Goal: Communication & Community: Answer question/provide support

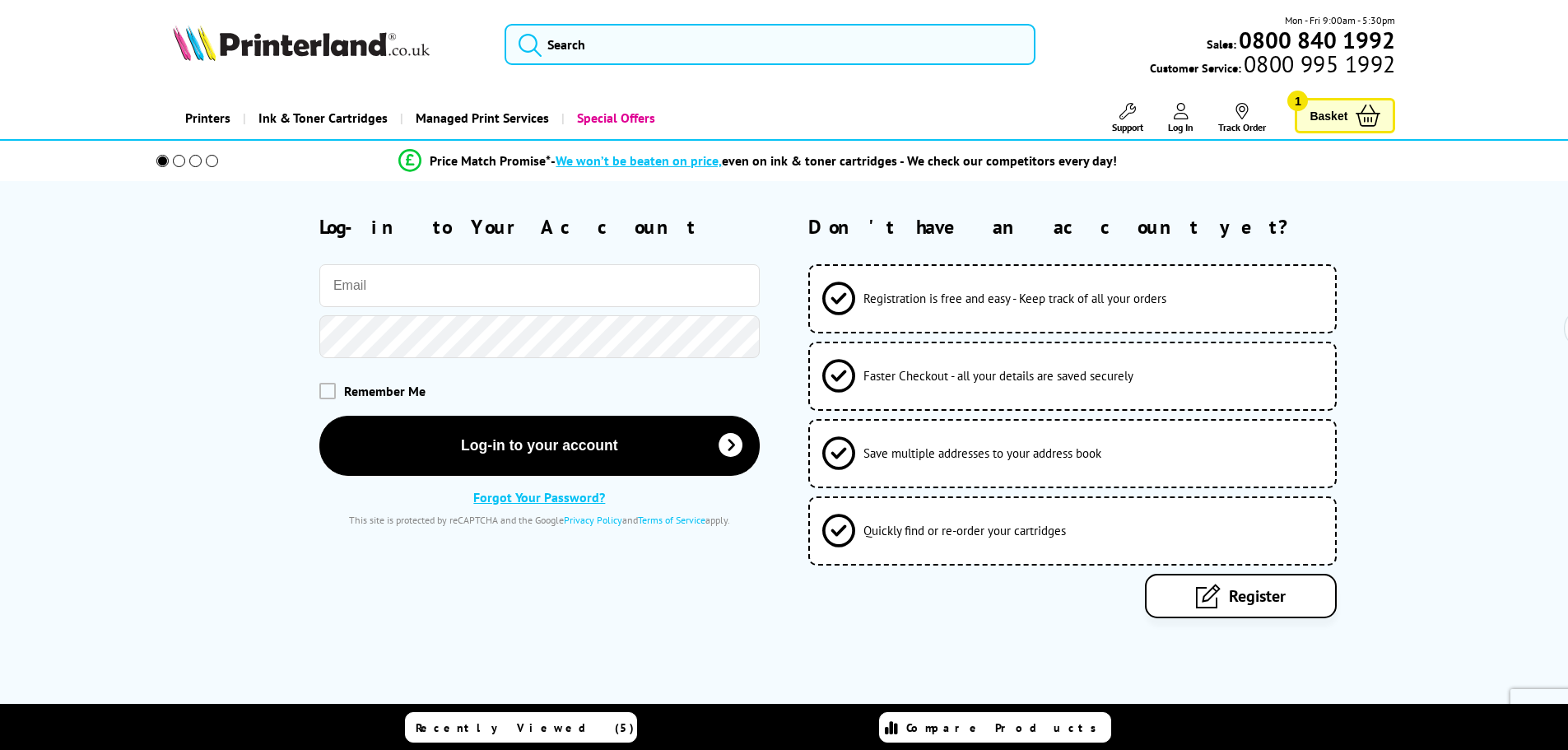
click at [483, 287] on input "email" at bounding box center [539, 285] width 440 height 43
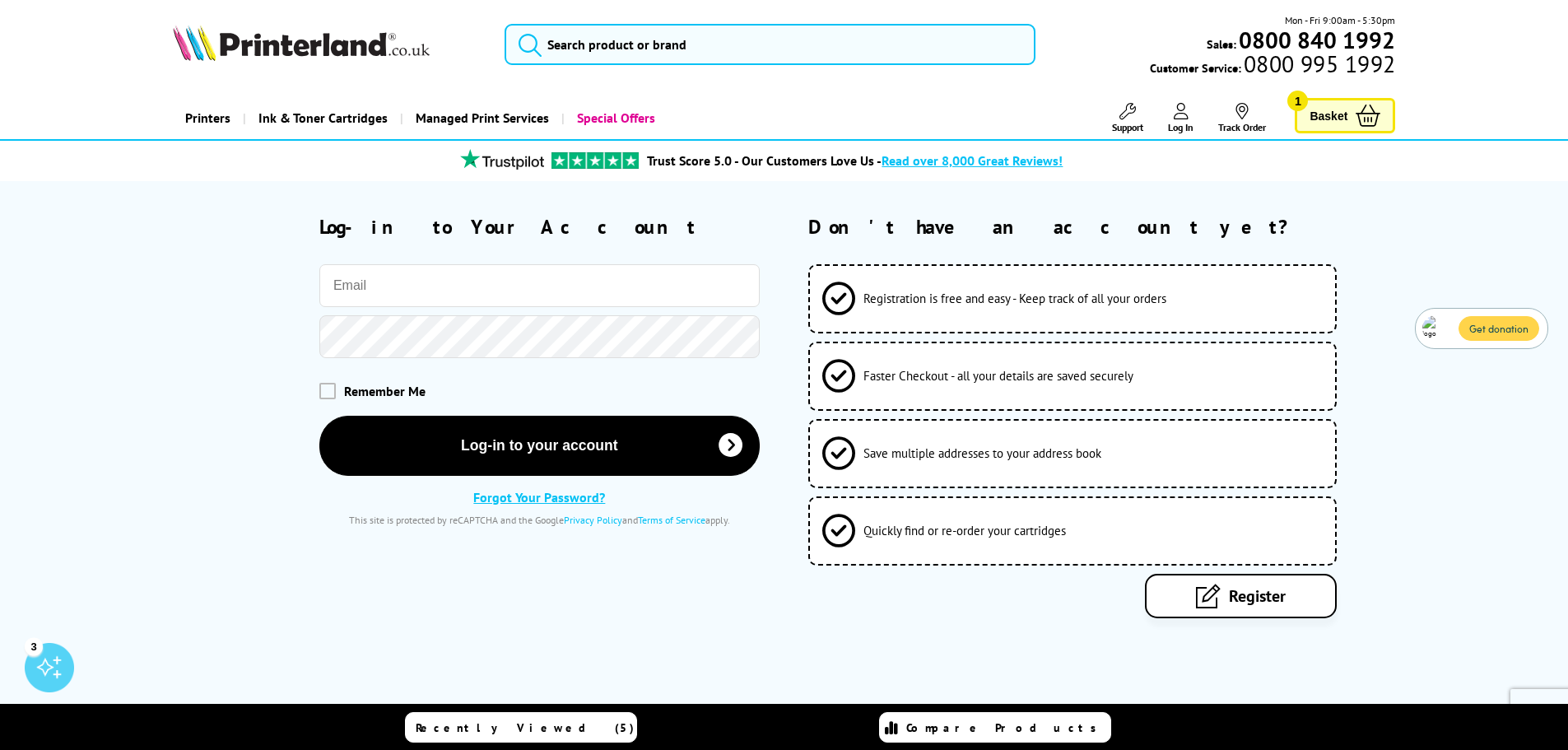
type input "[EMAIL_ADDRESS][DOMAIN_NAME]"
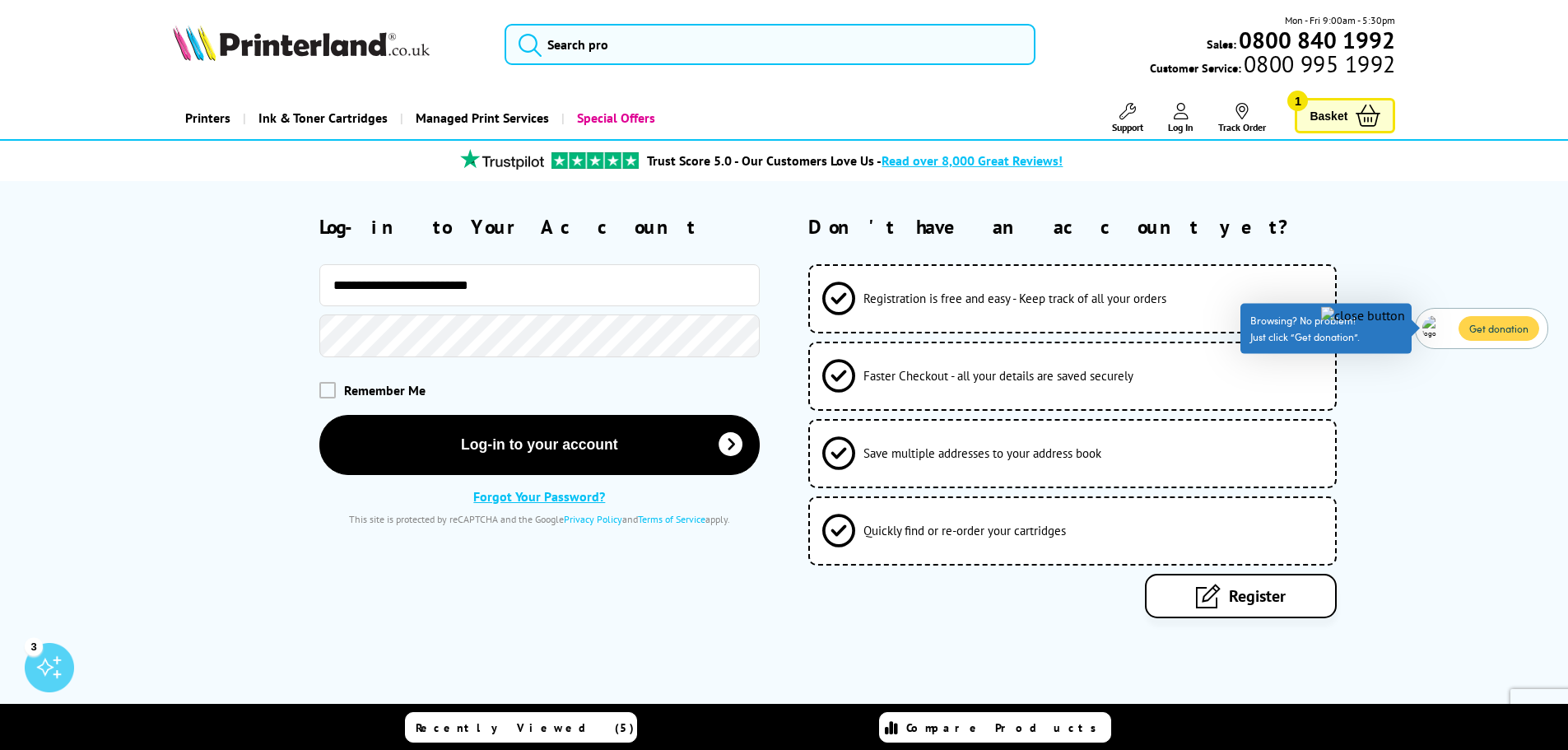
click at [319, 415] on button "Log-in to your account" at bounding box center [539, 444] width 440 height 60
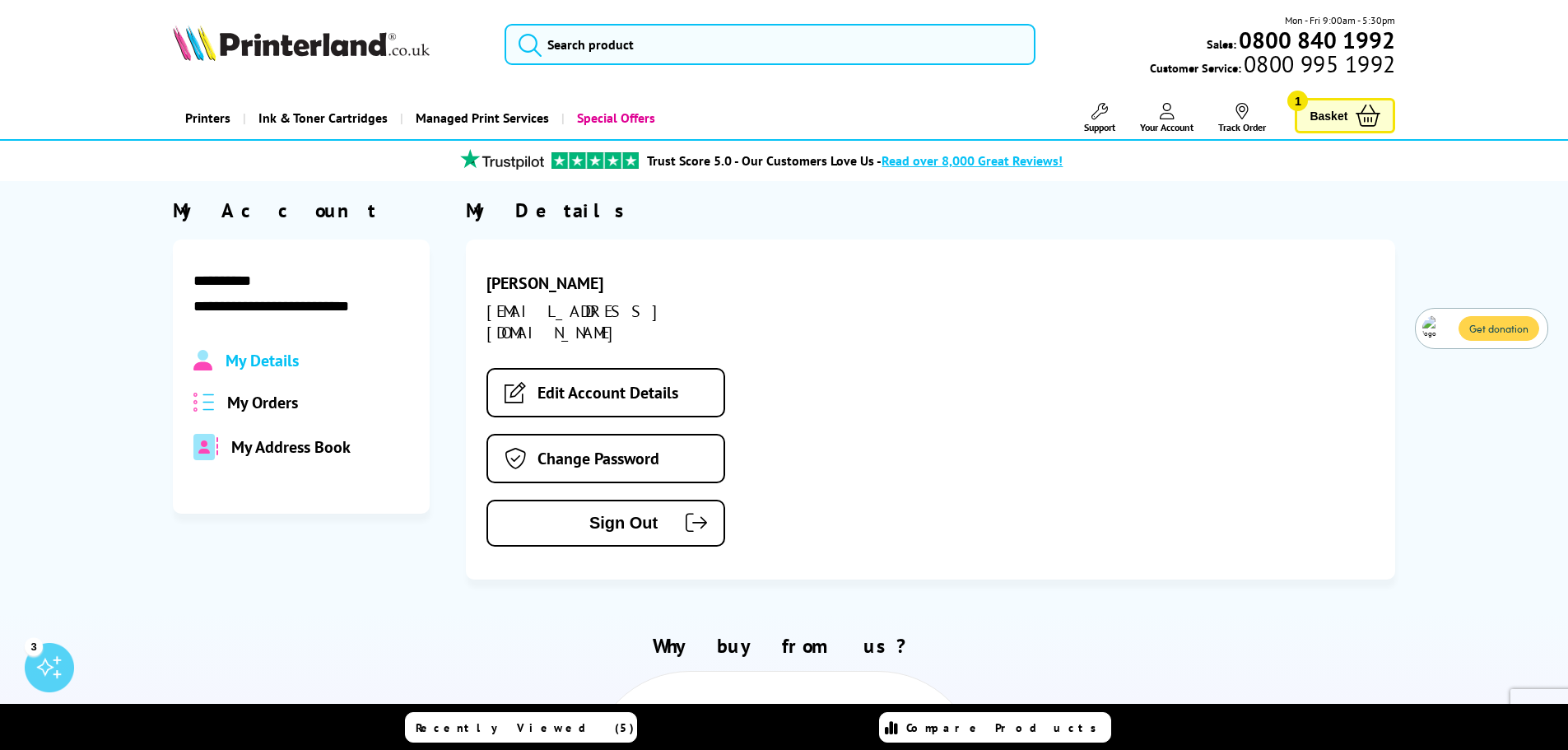
click at [1326, 121] on span "Basket" at bounding box center [1328, 116] width 38 height 22
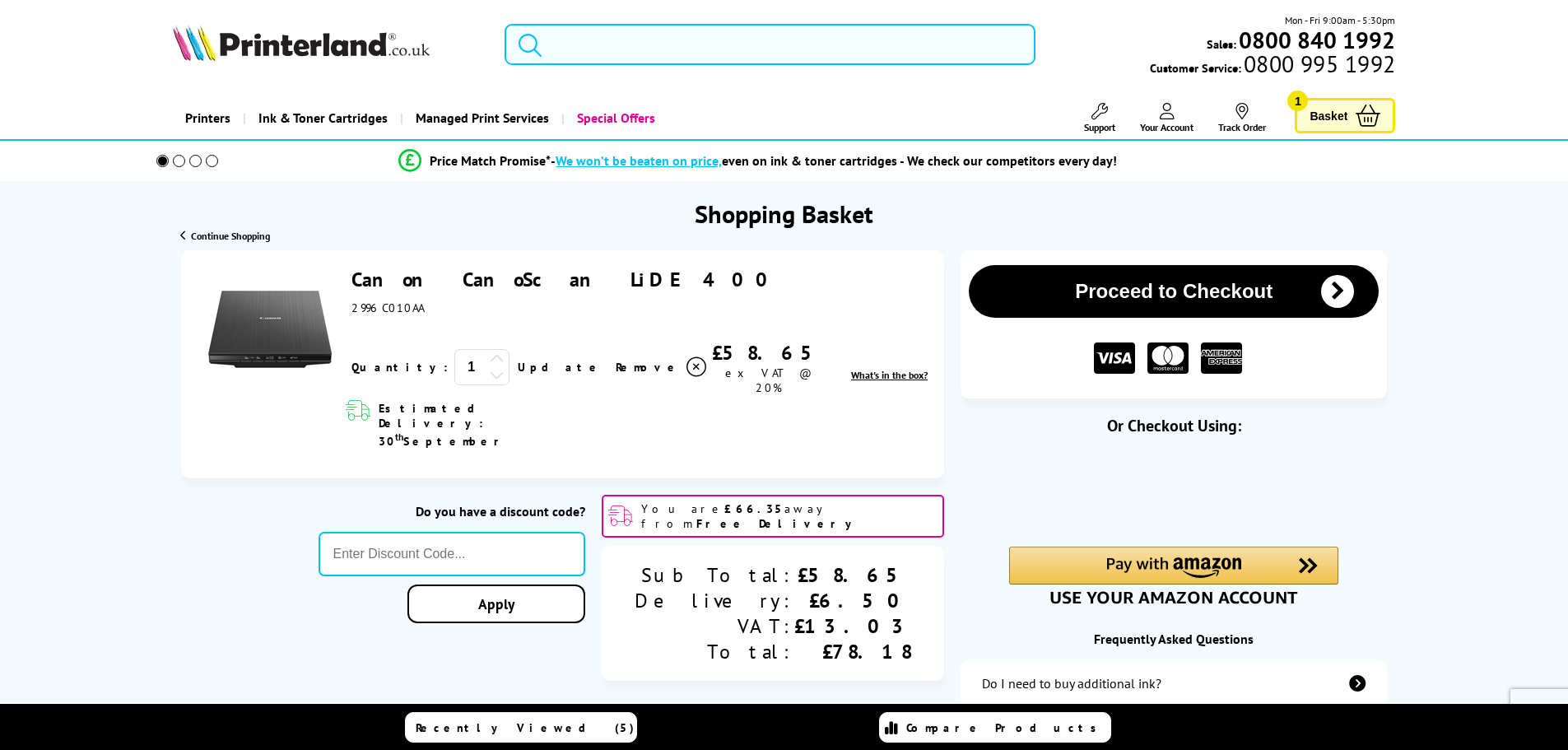
click at [1187, 122] on span "Your Account" at bounding box center [1166, 127] width 53 height 12
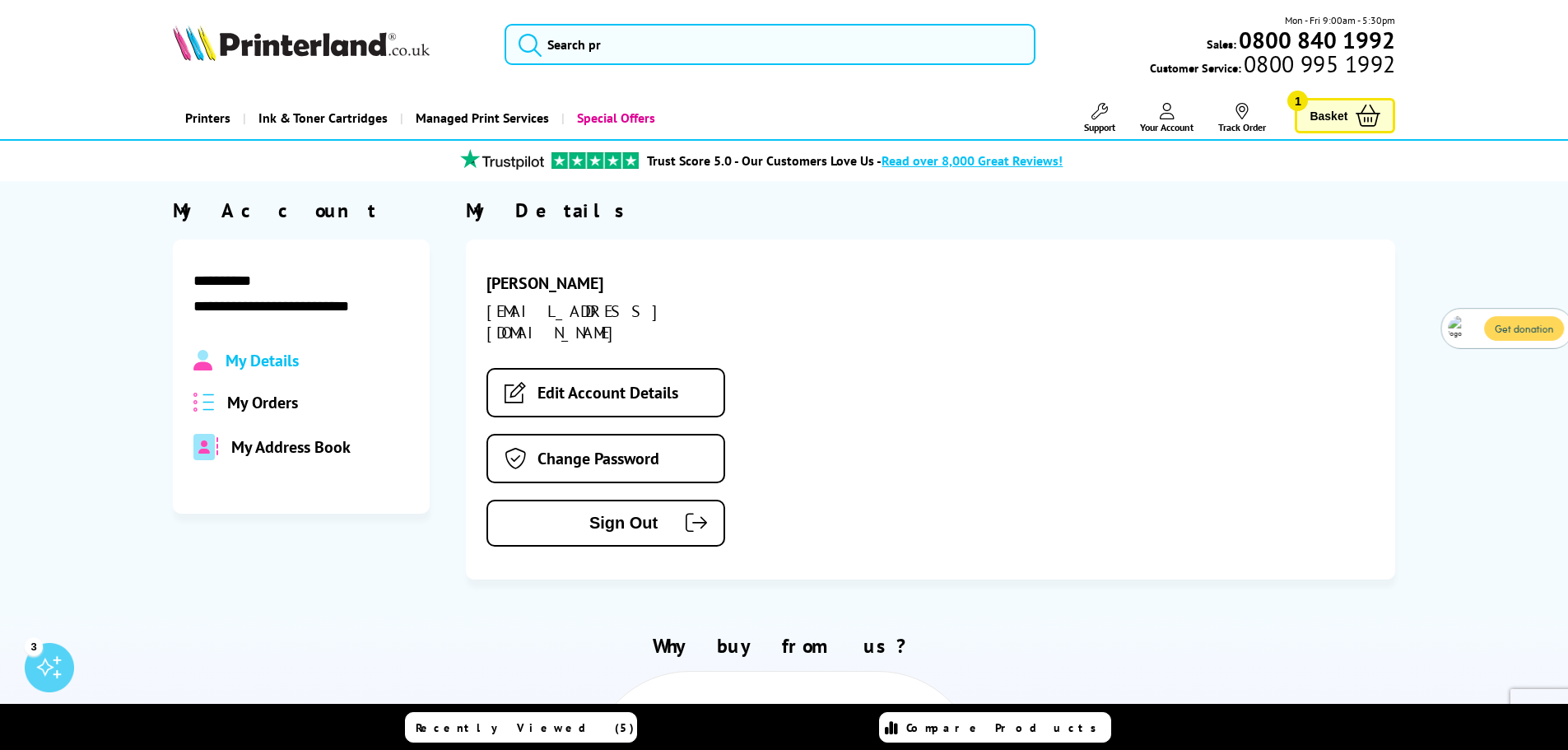
click at [255, 400] on span "My Orders" at bounding box center [262, 402] width 71 height 21
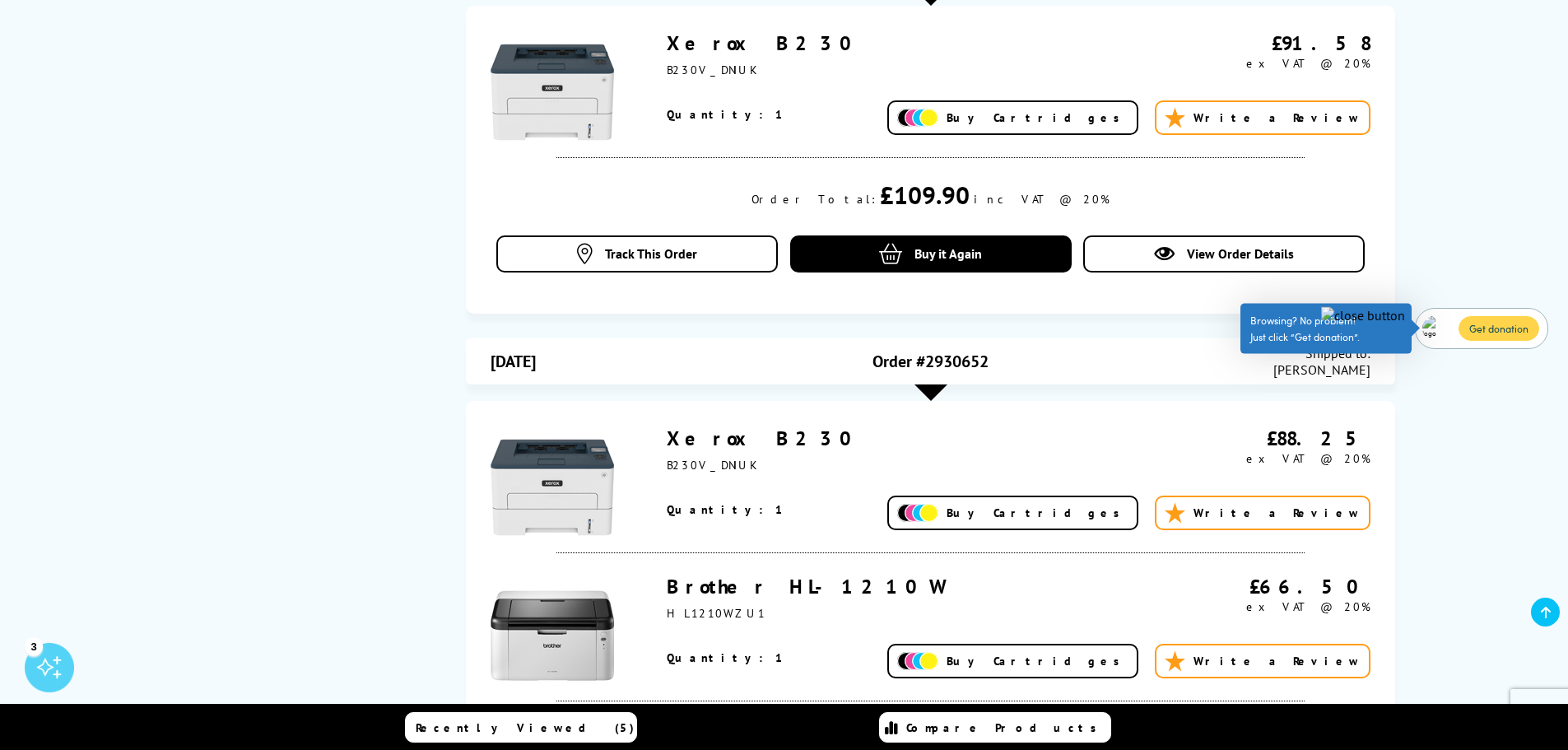
scroll to position [1811, 0]
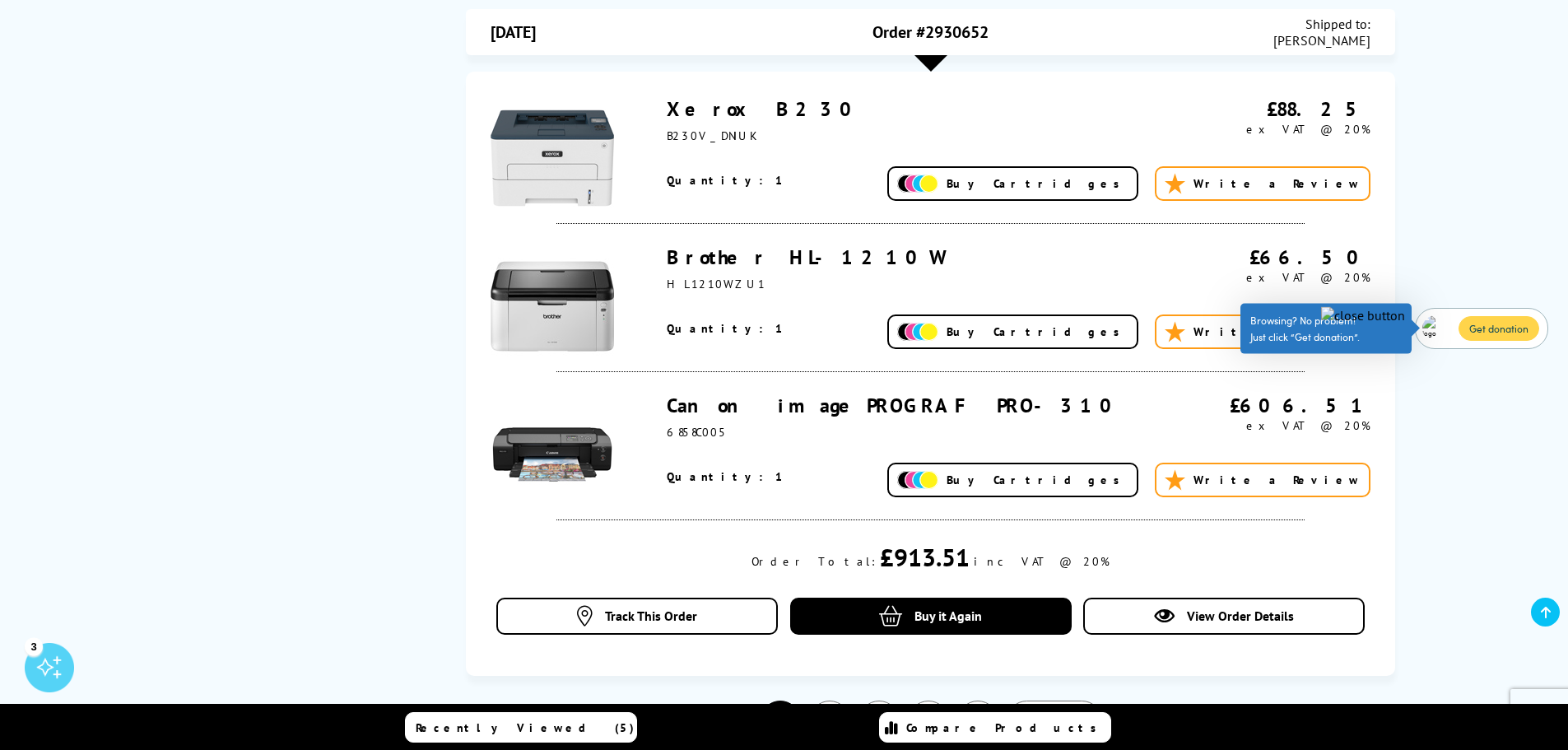
click at [1397, 315] on img at bounding box center [1362, 315] width 84 height 17
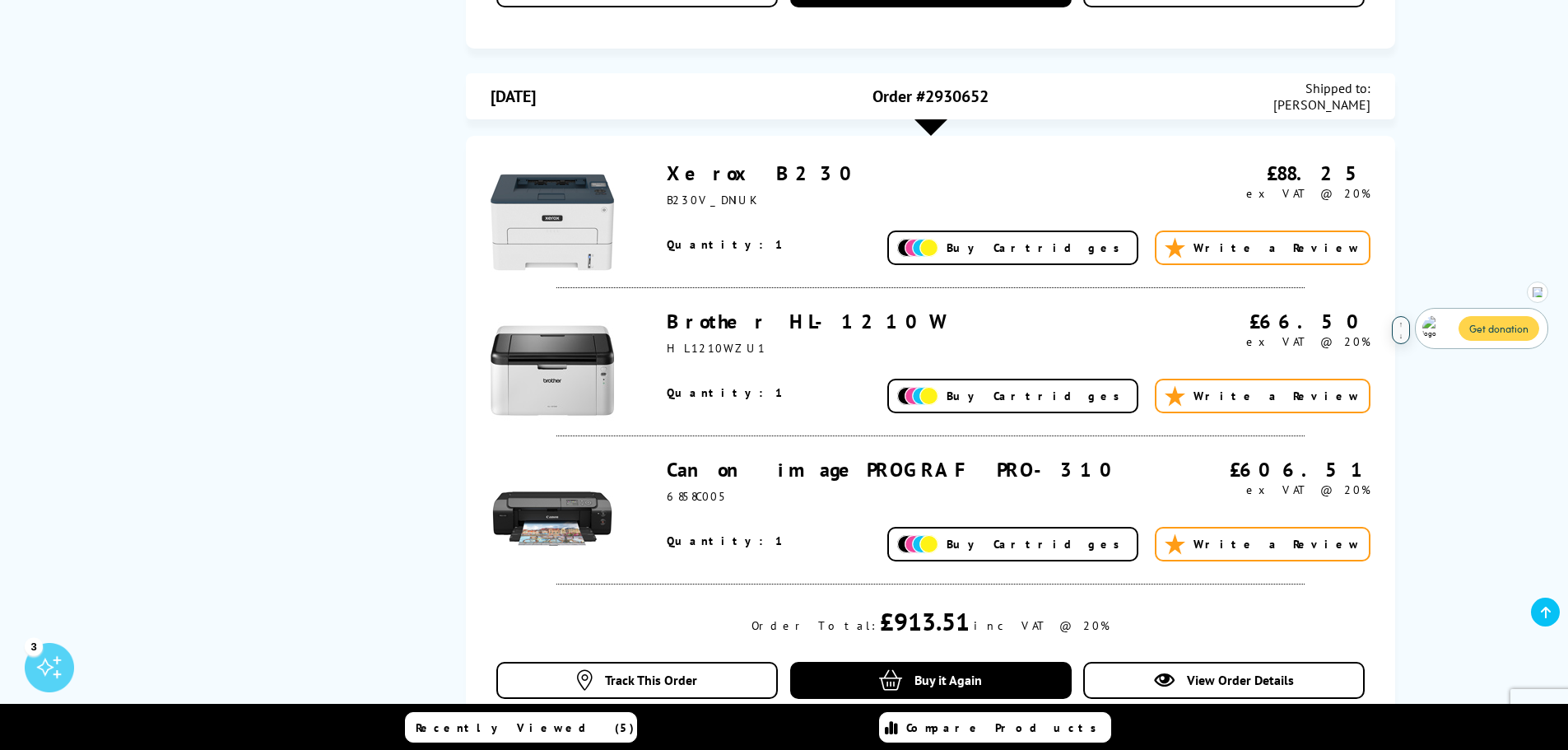
scroll to position [1728, 0]
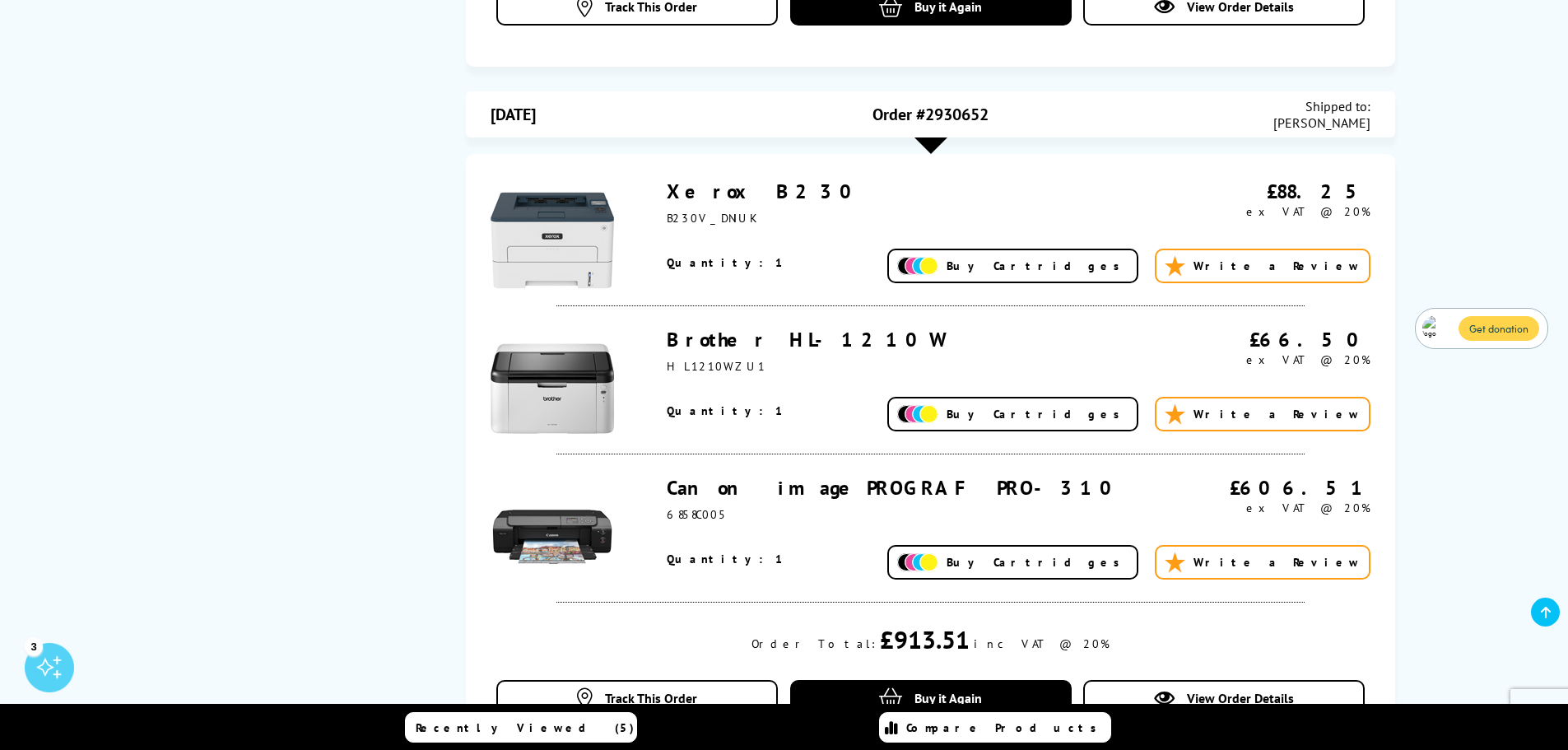
drag, startPoint x: 990, startPoint y: 108, endPoint x: 860, endPoint y: 122, distance: 130.8
click at [860, 122] on div "Order #2930652" at bounding box center [930, 115] width 293 height 33
copy span "Order #2930652"
click at [1540, 295] on img at bounding box center [1537, 292] width 10 height 10
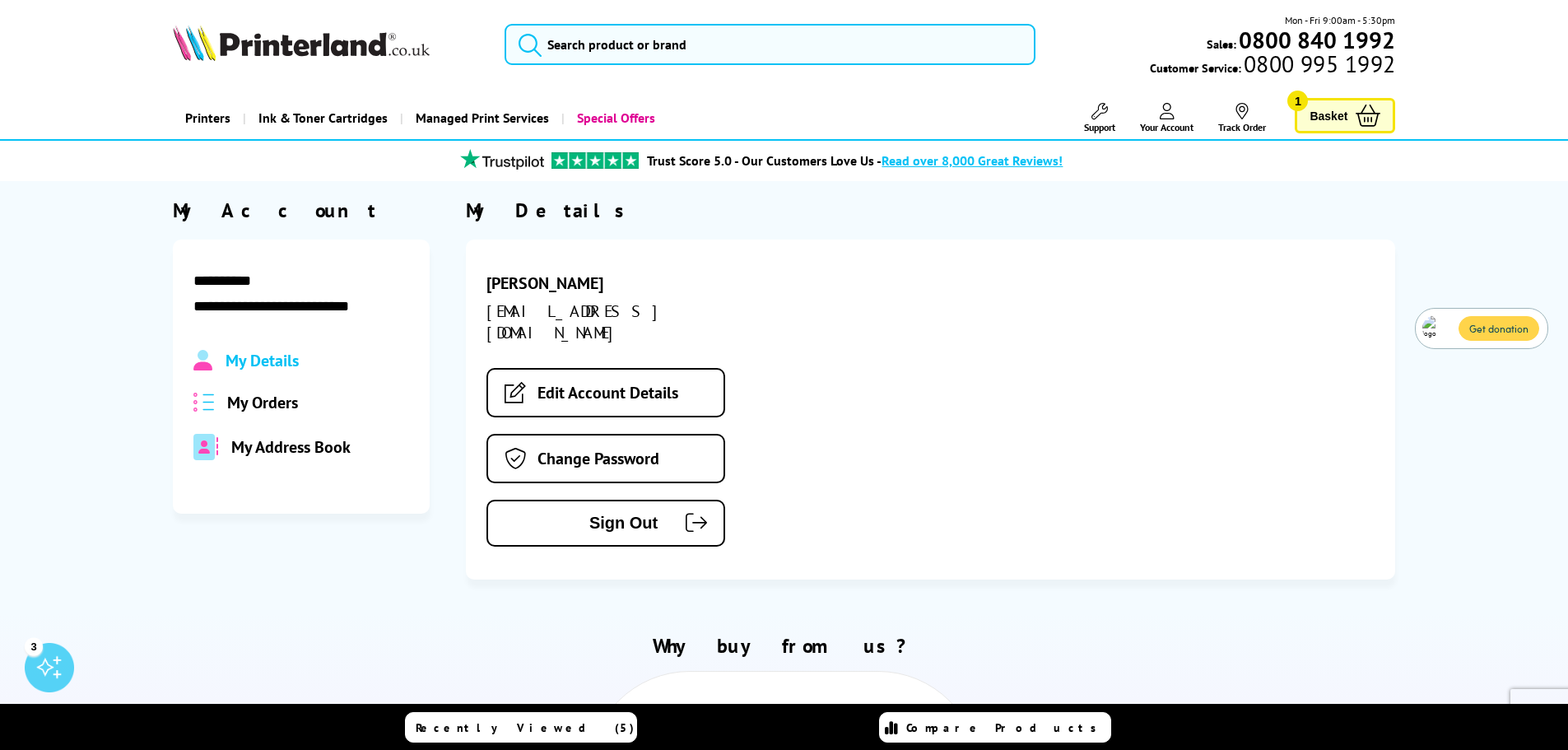
click at [101, 367] on section "**********" at bounding box center [784, 388] width 1568 height 381
click at [312, 46] on img at bounding box center [301, 42] width 256 height 36
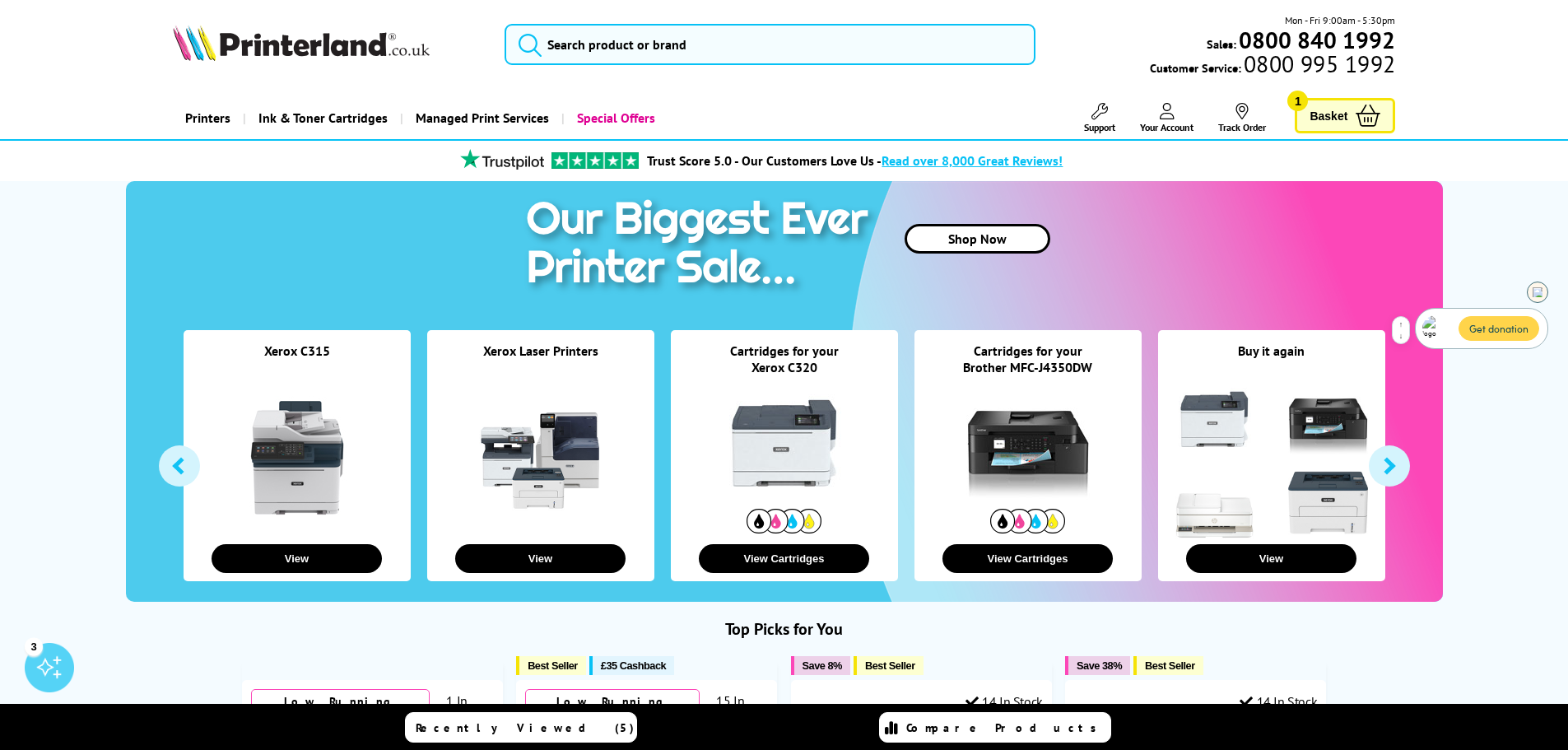
click at [1535, 301] on div at bounding box center [1537, 291] width 21 height 21
click at [275, 472] on link at bounding box center [297, 458] width 123 height 123
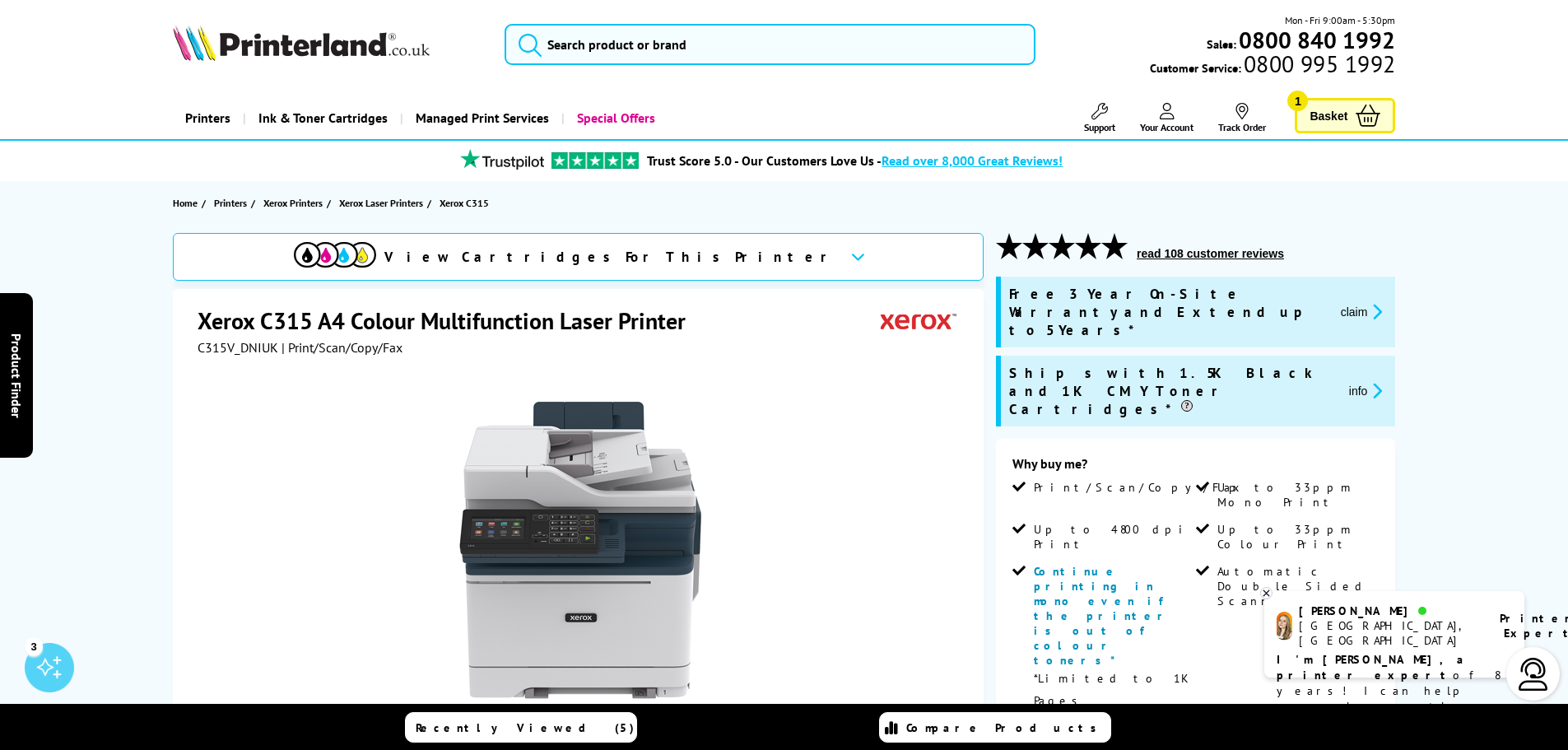
click at [1534, 677] on img at bounding box center [1533, 674] width 33 height 33
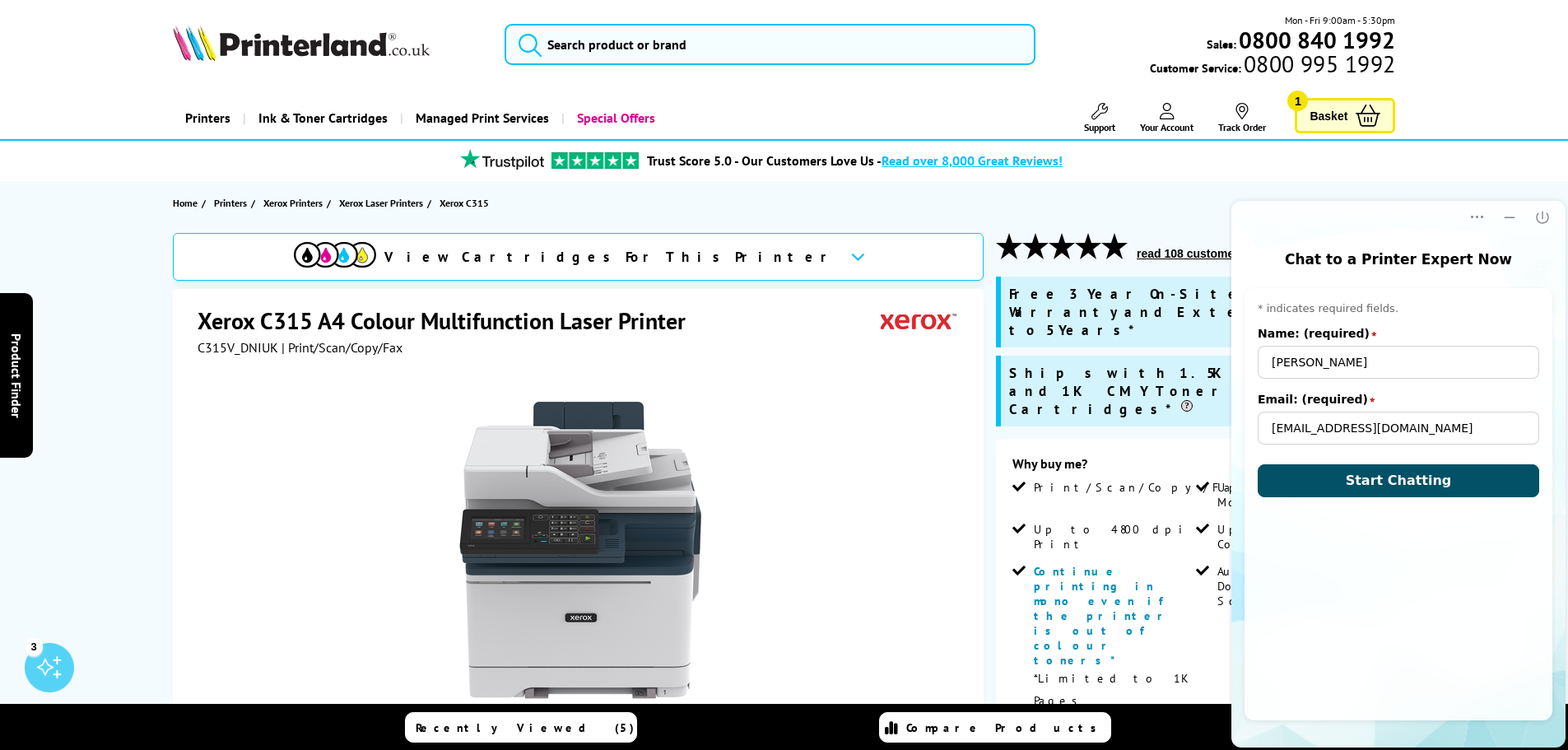
click at [1357, 494] on button "Start Chatting" at bounding box center [1398, 481] width 281 height 33
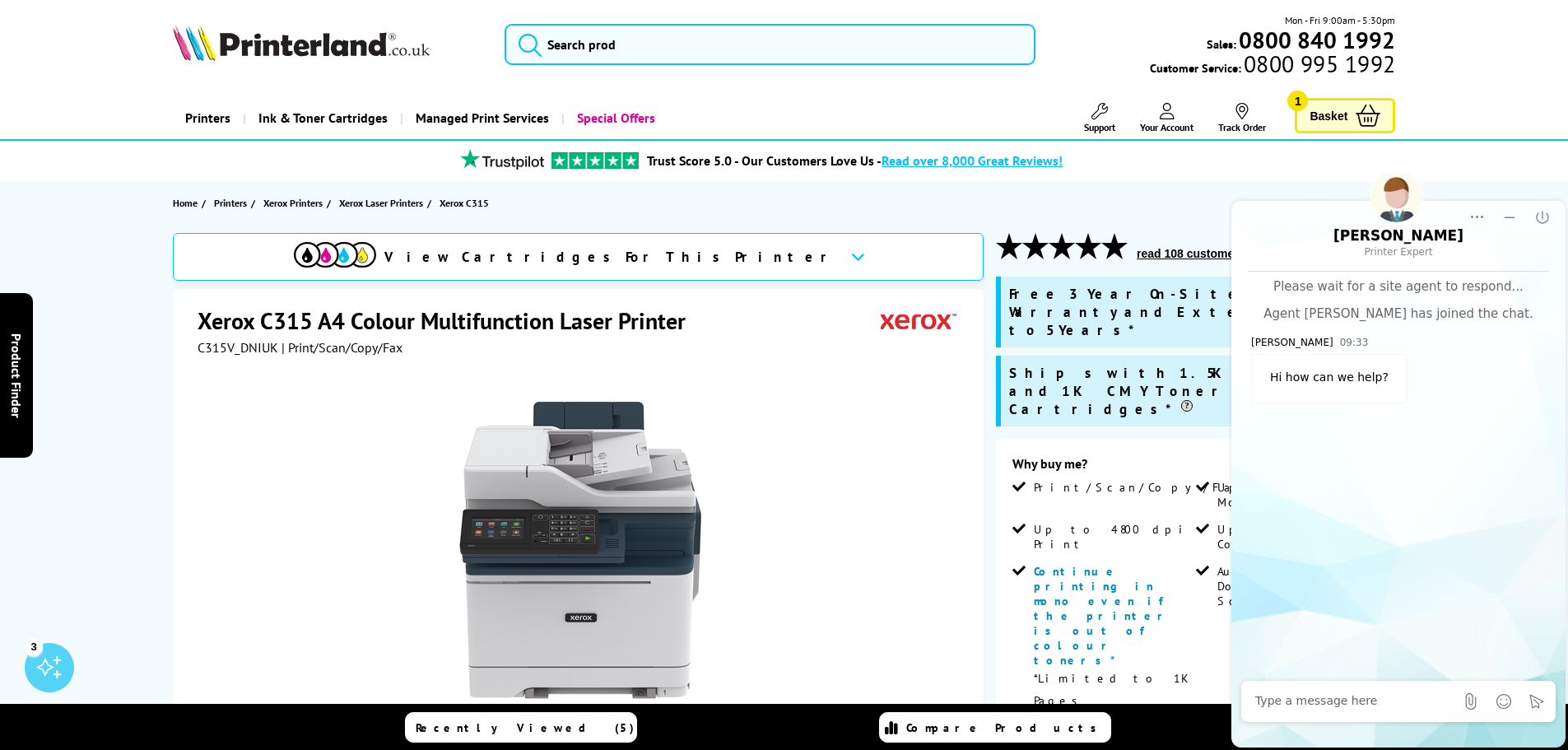
click at [1308, 710] on div at bounding box center [1355, 701] width 199 height 33
click at [1313, 704] on textarea "Message input field. Type your text here and use the Send button to send." at bounding box center [1355, 701] width 199 height 17
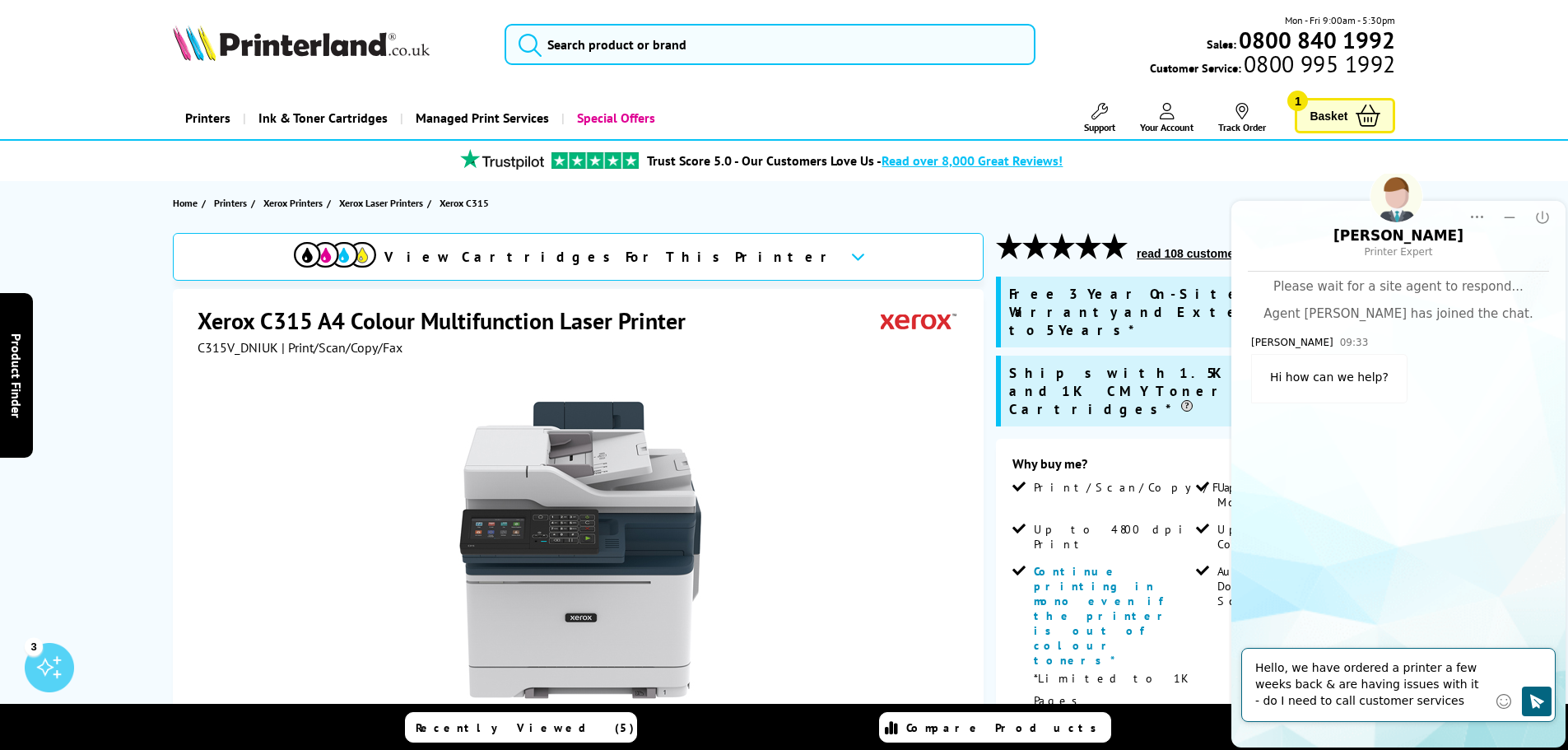
type textarea "Hello, we have ordered a printer a few weeks back & are having issues with it -…"
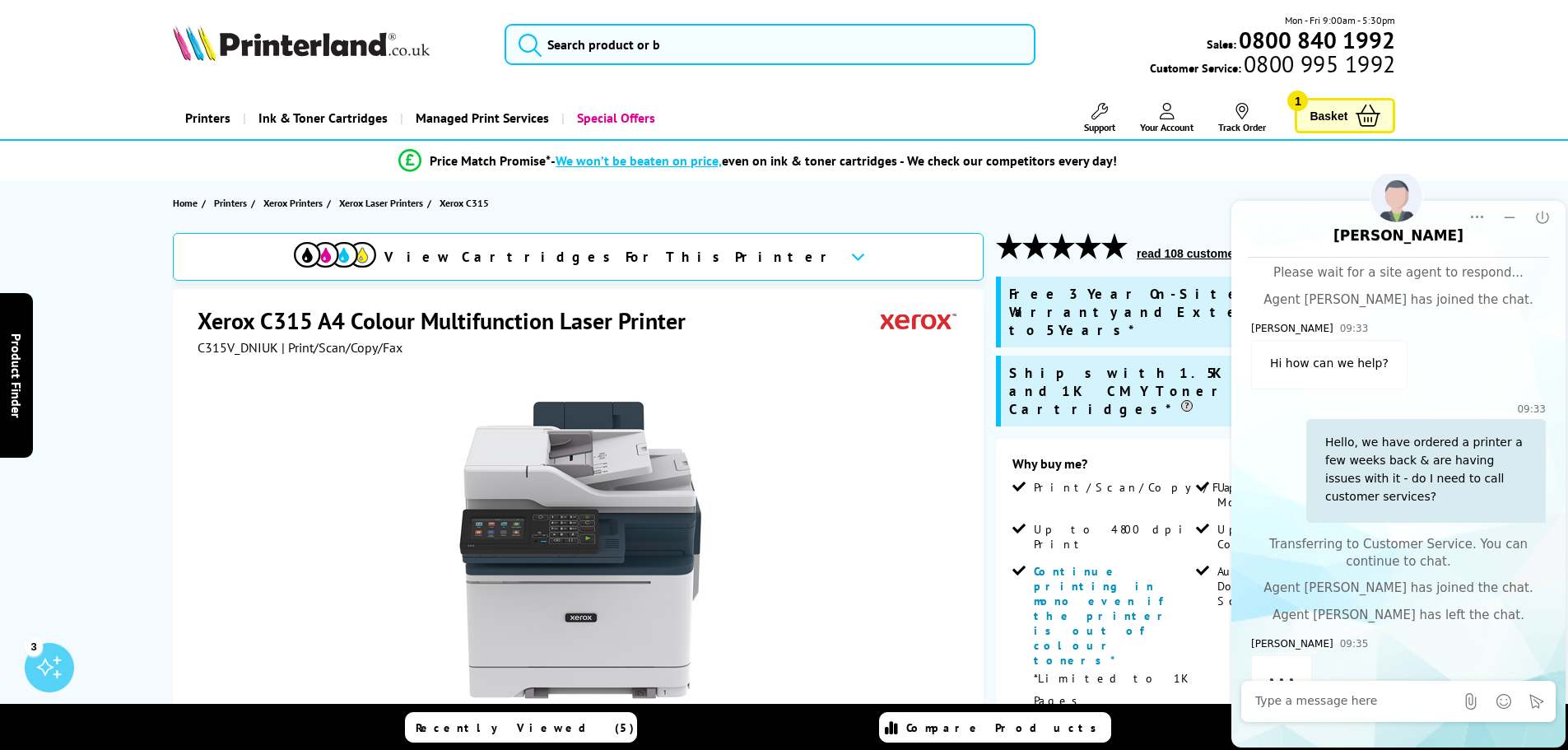
scroll to position [21, 0]
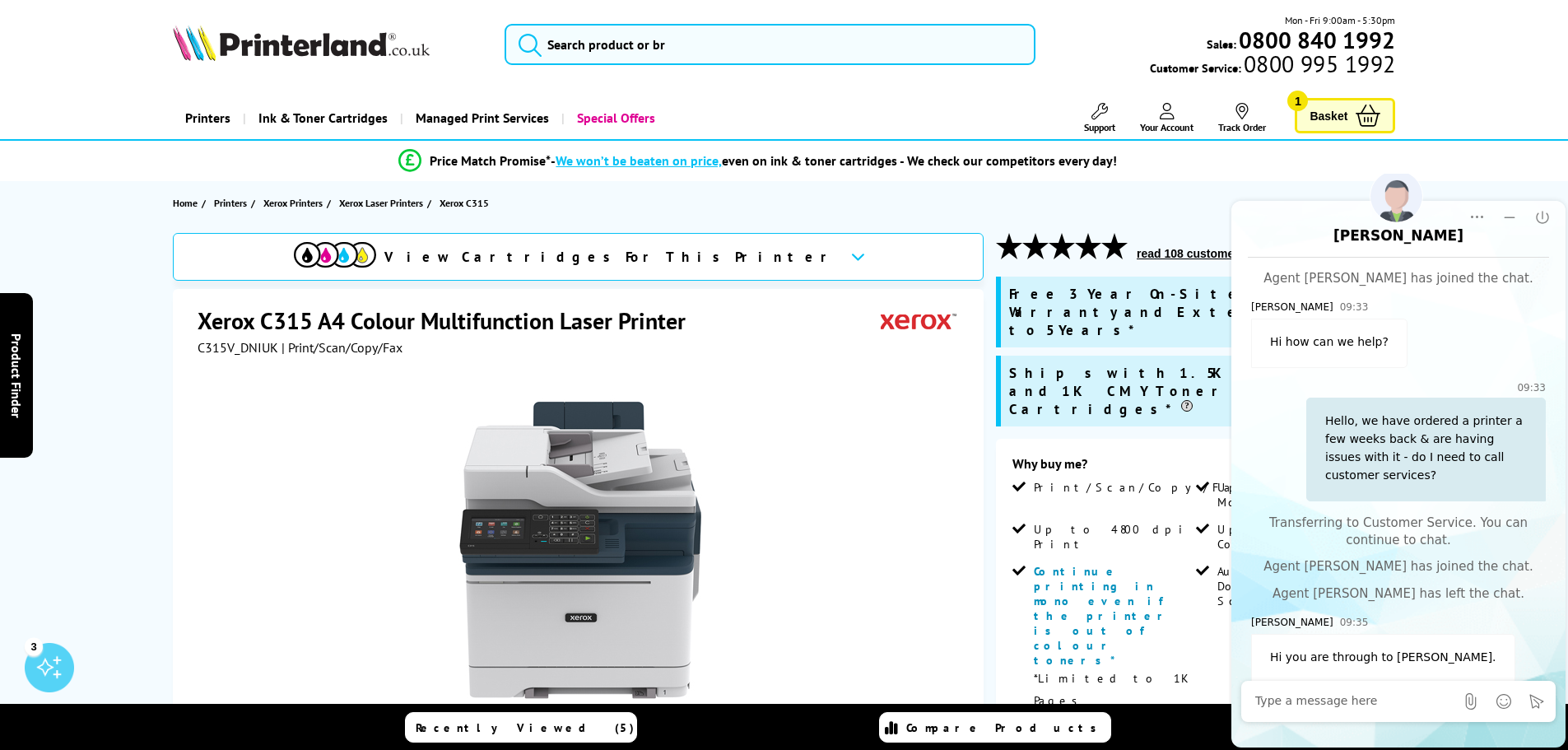
click at [1381, 702] on textarea "Message input field. Type your text here and use the Send button to send." at bounding box center [1355, 701] width 199 height 17
type textarea "Hello"
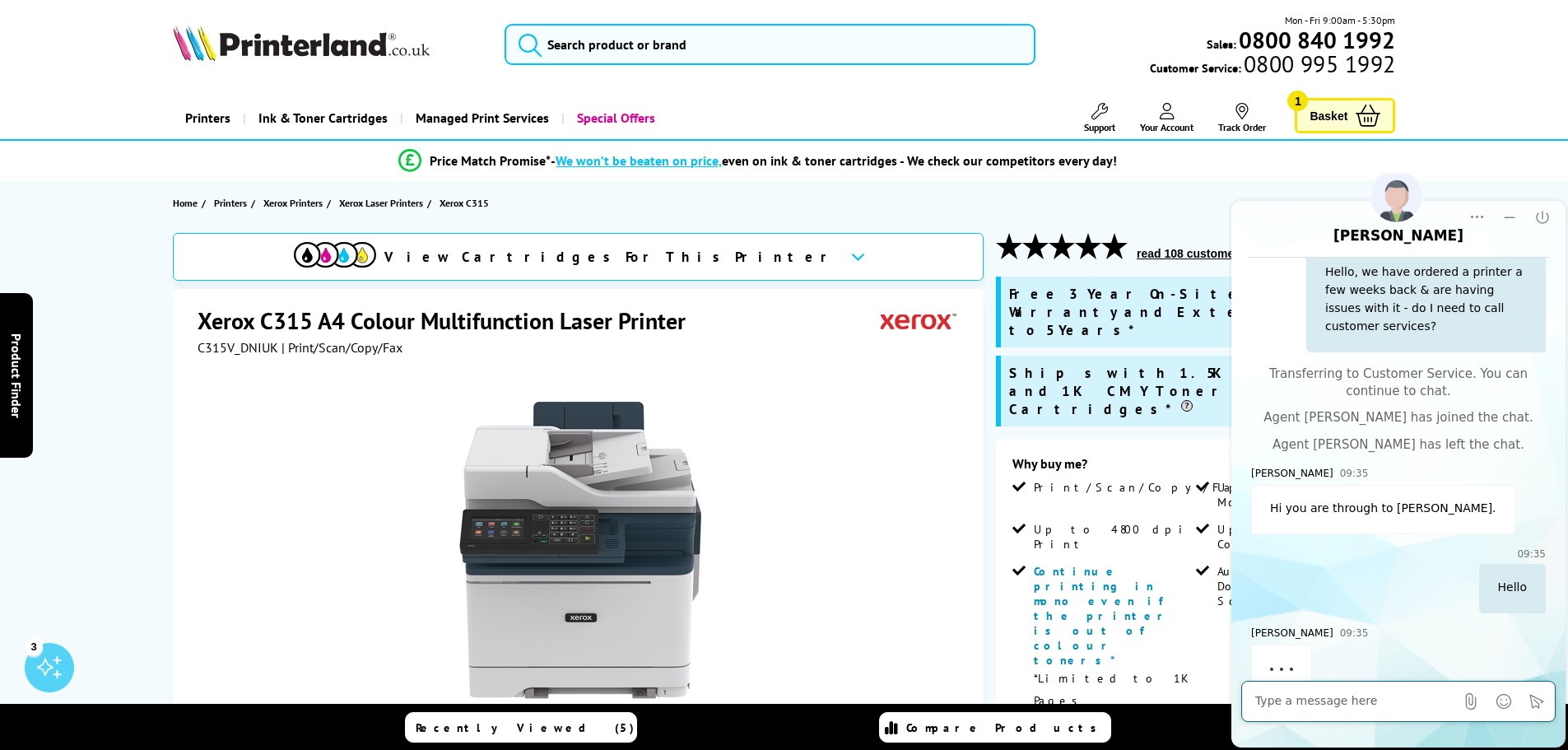
scroll to position [181, 0]
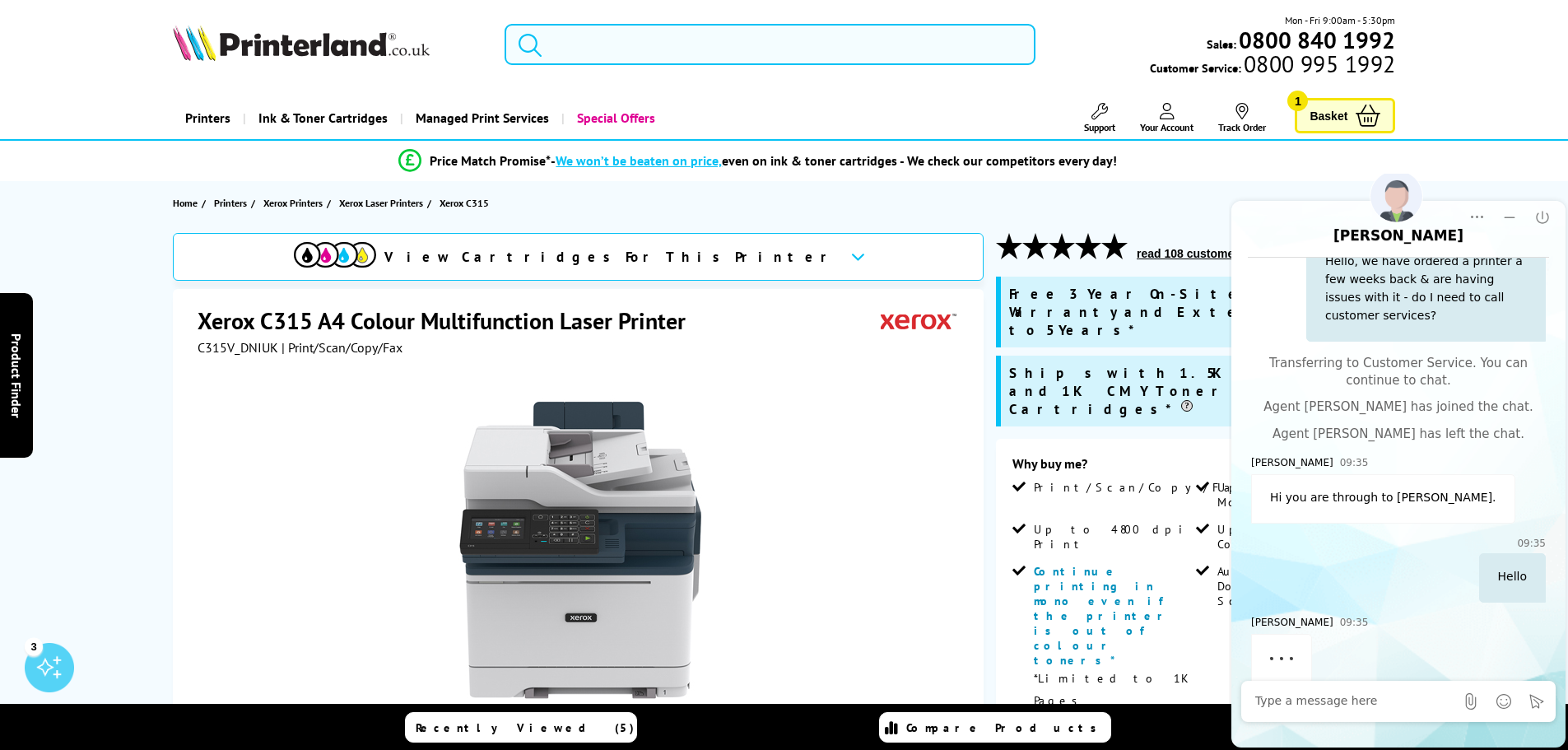
click at [1359, 696] on textarea "Message input field. Type your text here and use the Send button to send." at bounding box center [1355, 701] width 199 height 17
paste textarea "Order #2930652"
type textarea "Order #2930652"
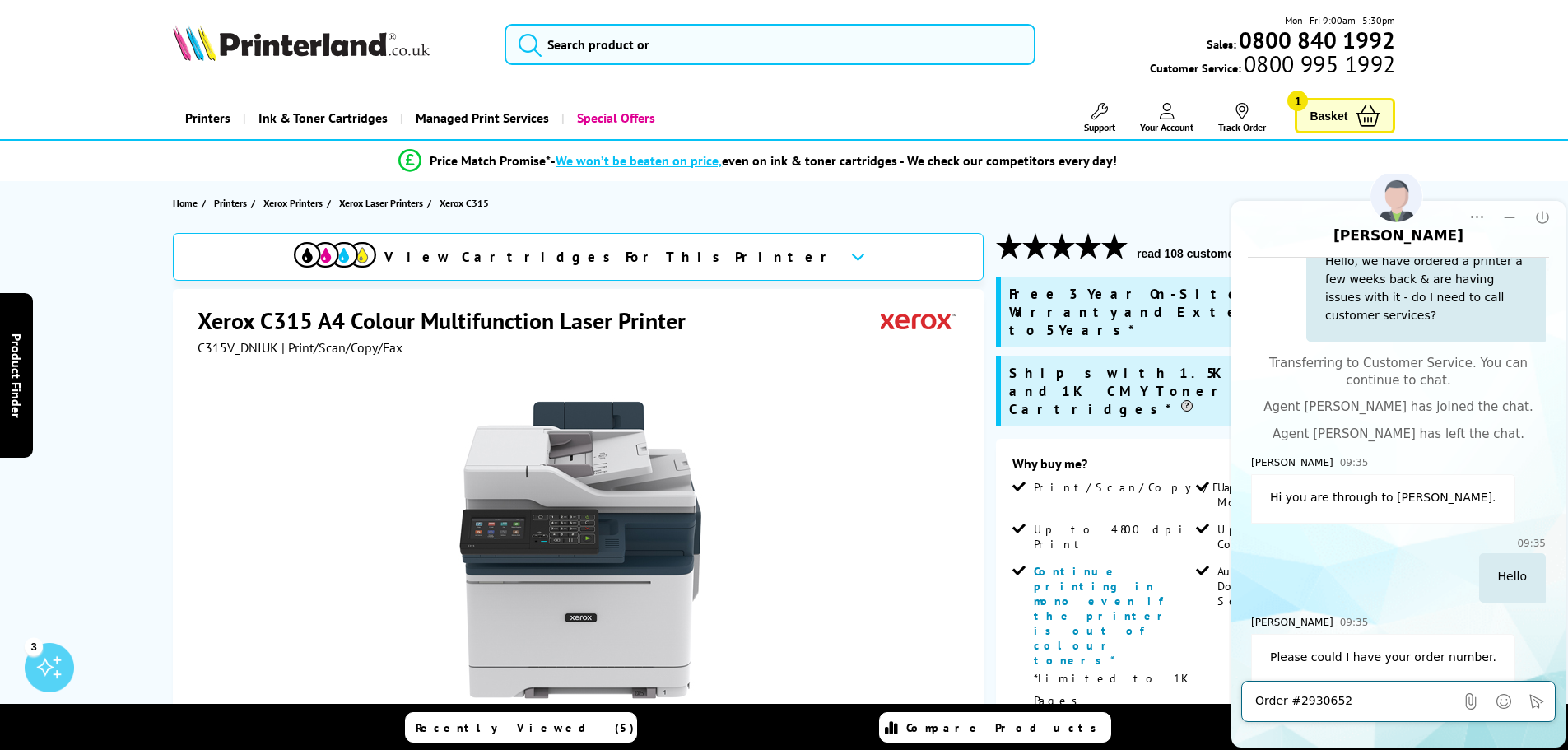
scroll to position [260, 0]
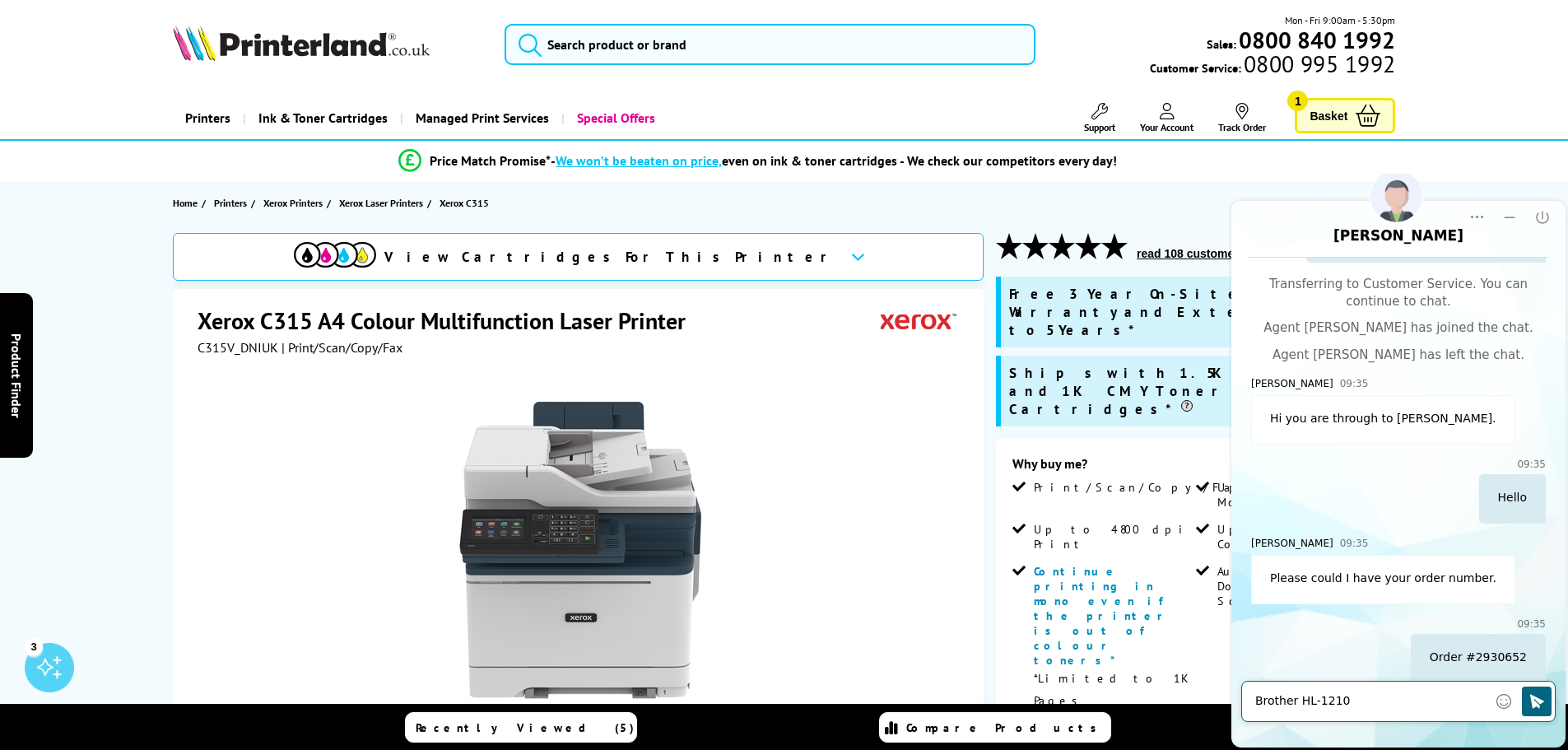
type textarea "Brother HL-1210W"
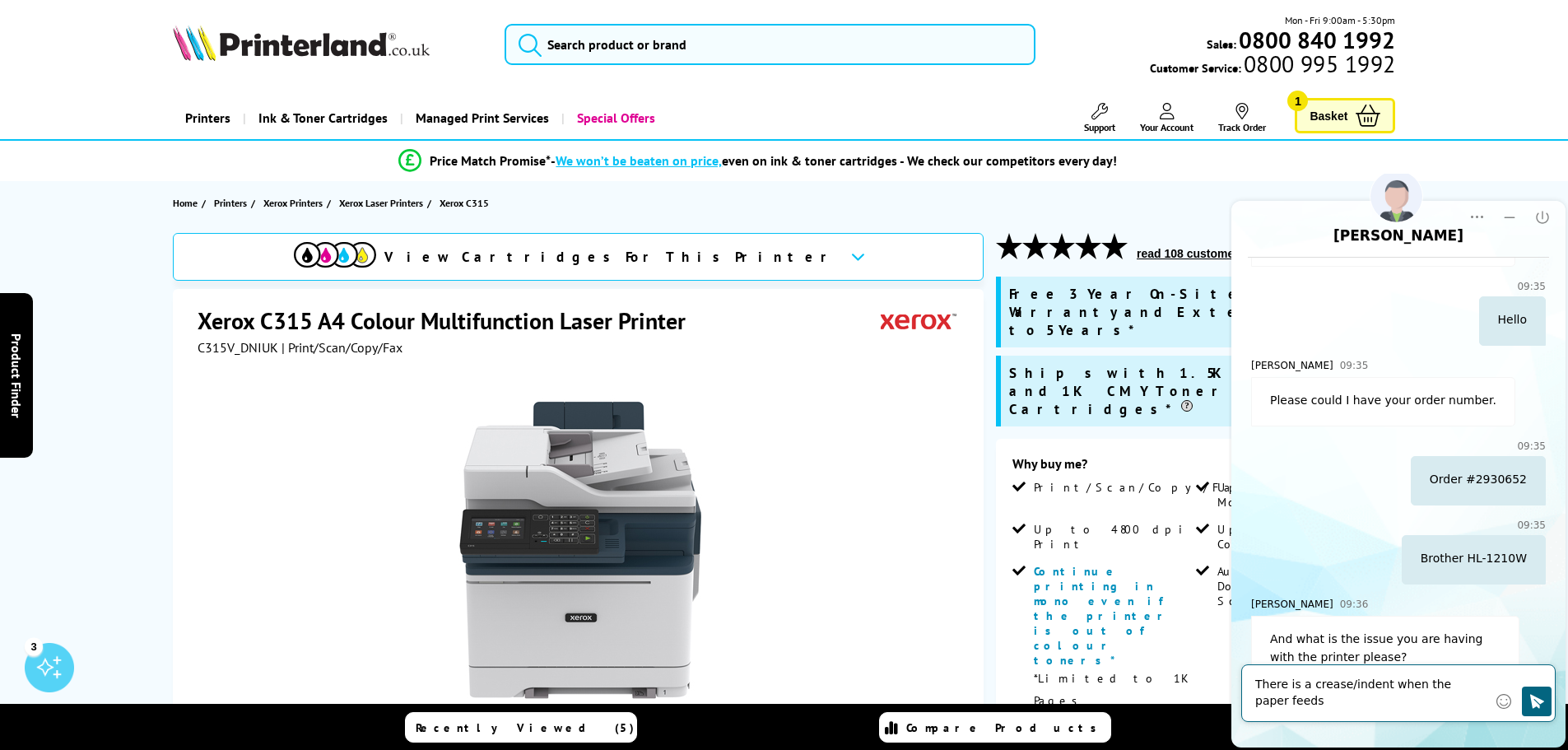
scroll to position [454, 0]
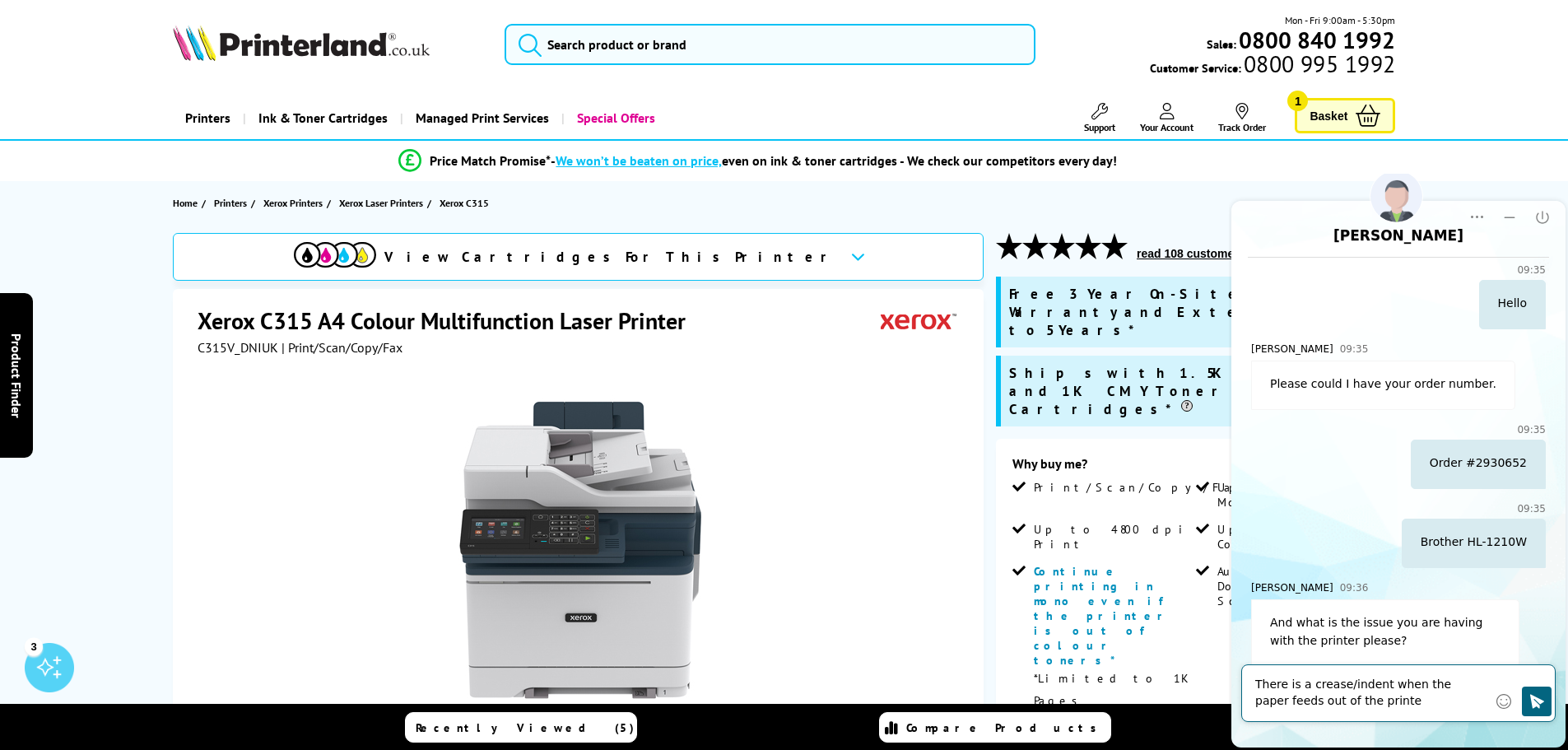
type textarea "There is a crease/indent when the paper feeds out of the printer"
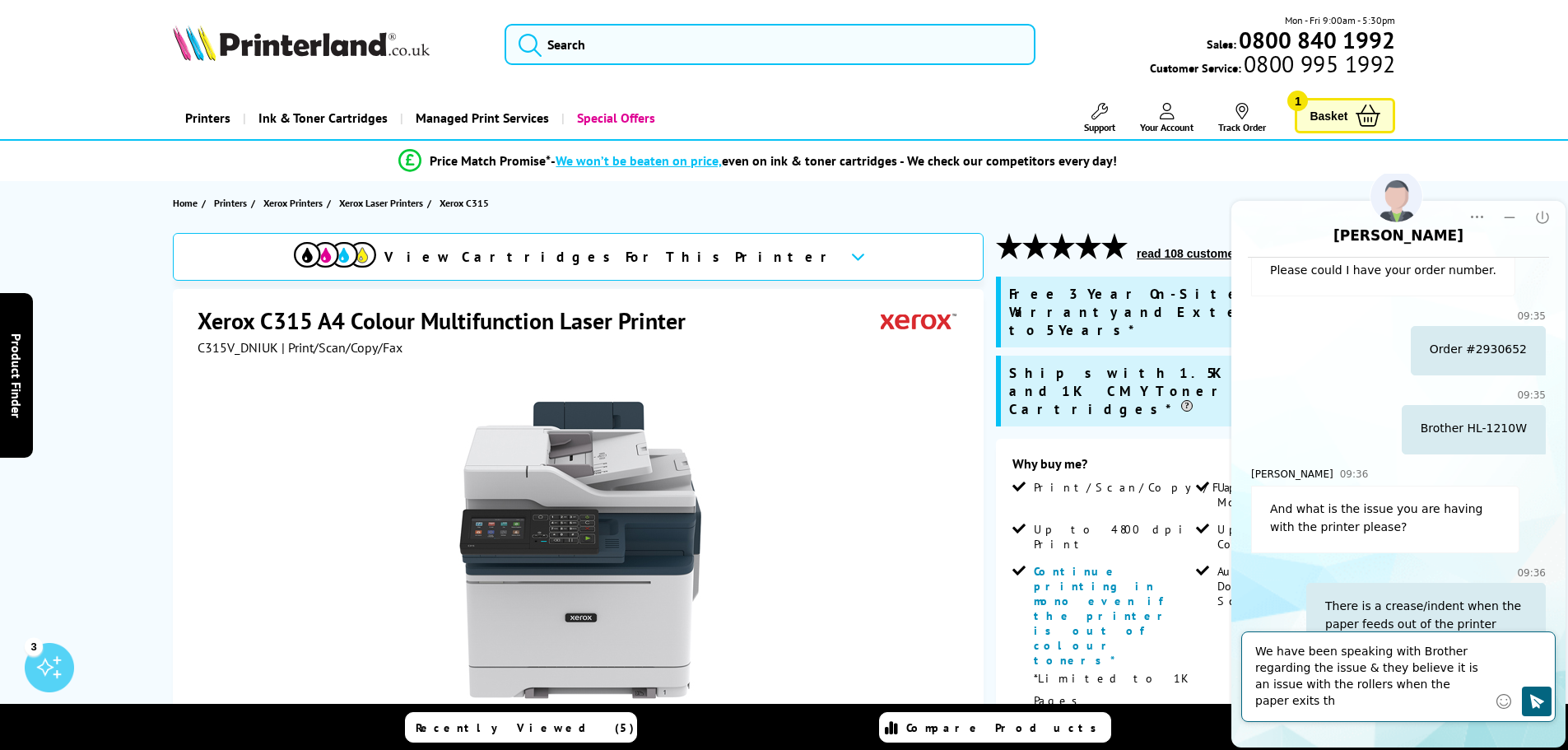
scroll to position [585, 0]
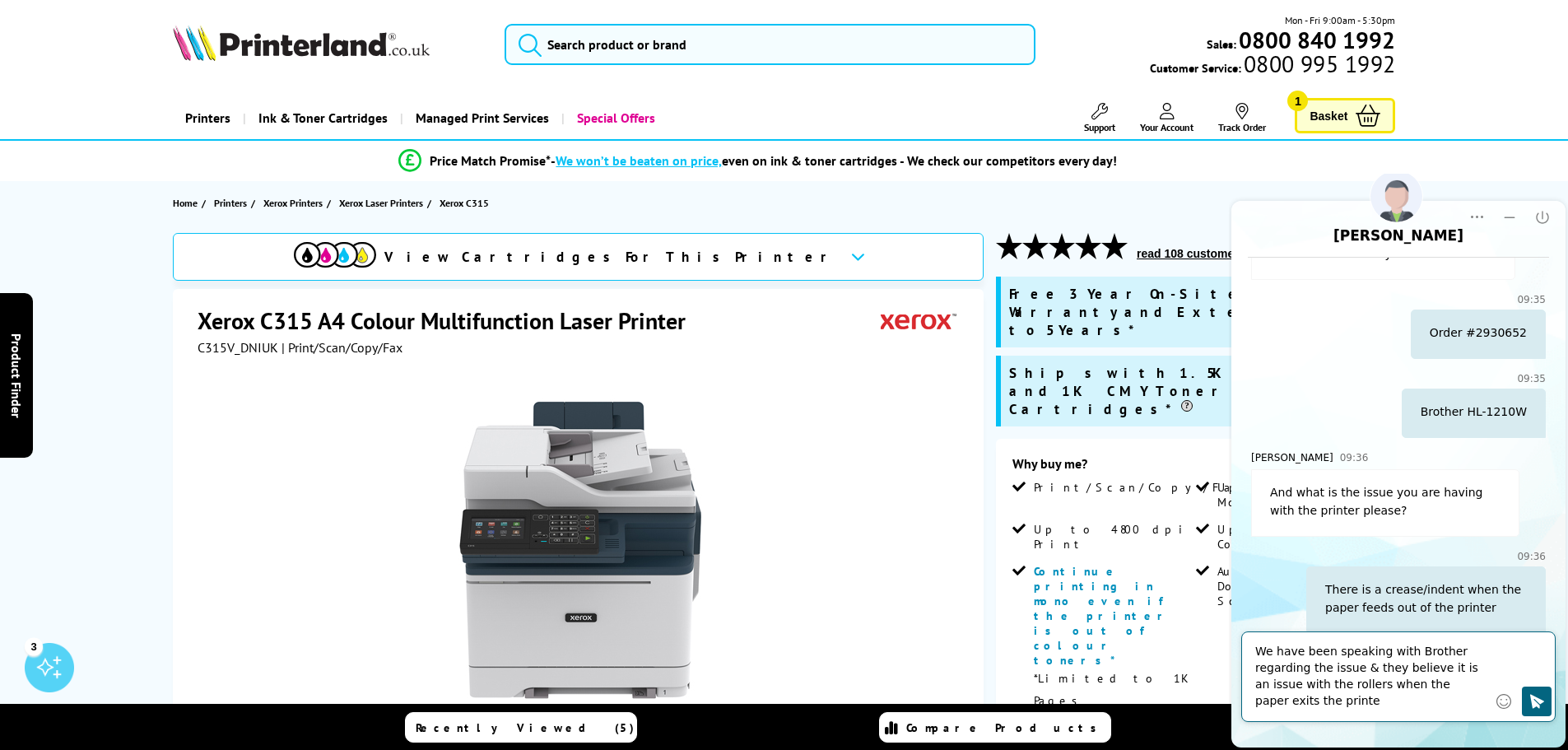
type textarea "We have been speaking with Brother regarding the issue & they believe it is an …"
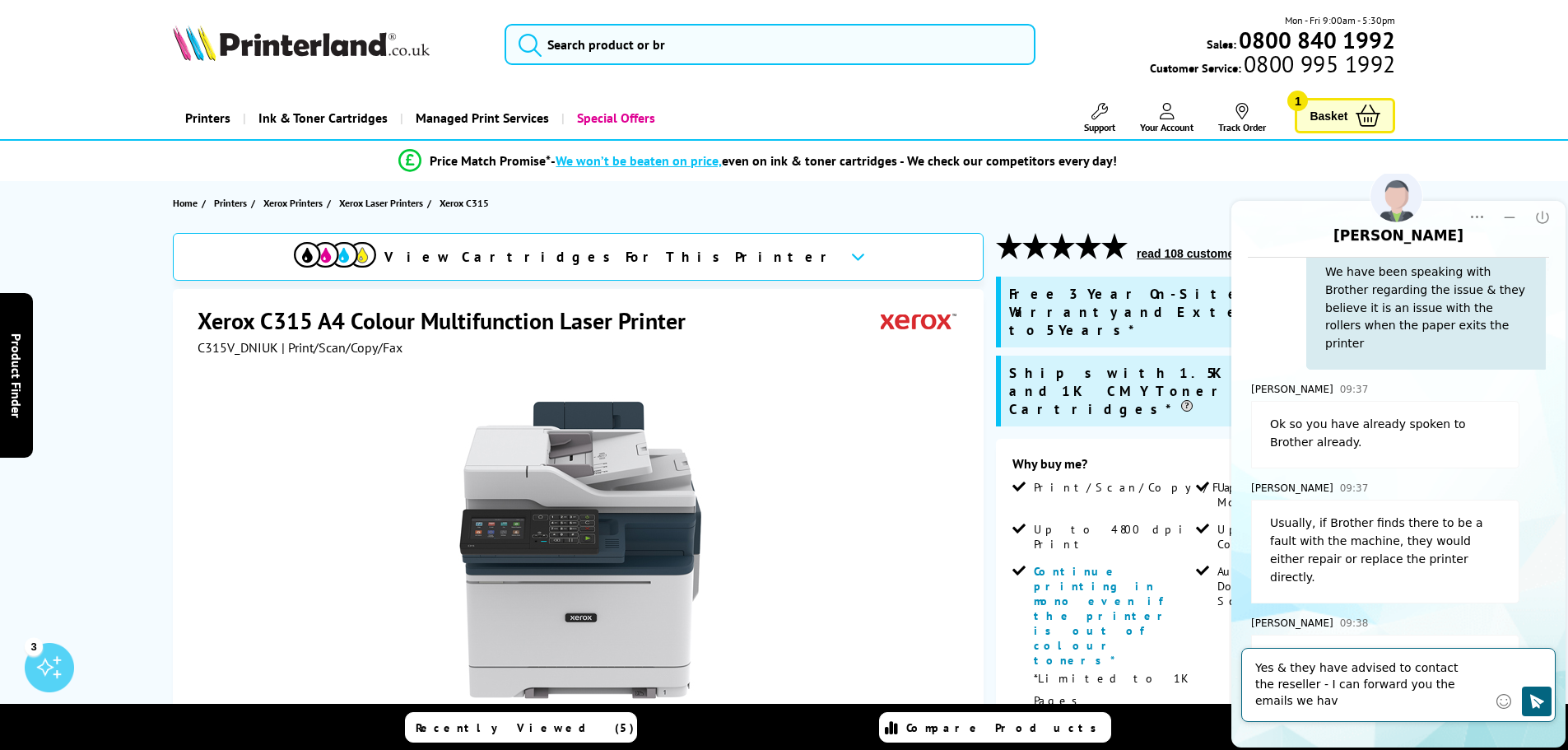
scroll to position [1016, 0]
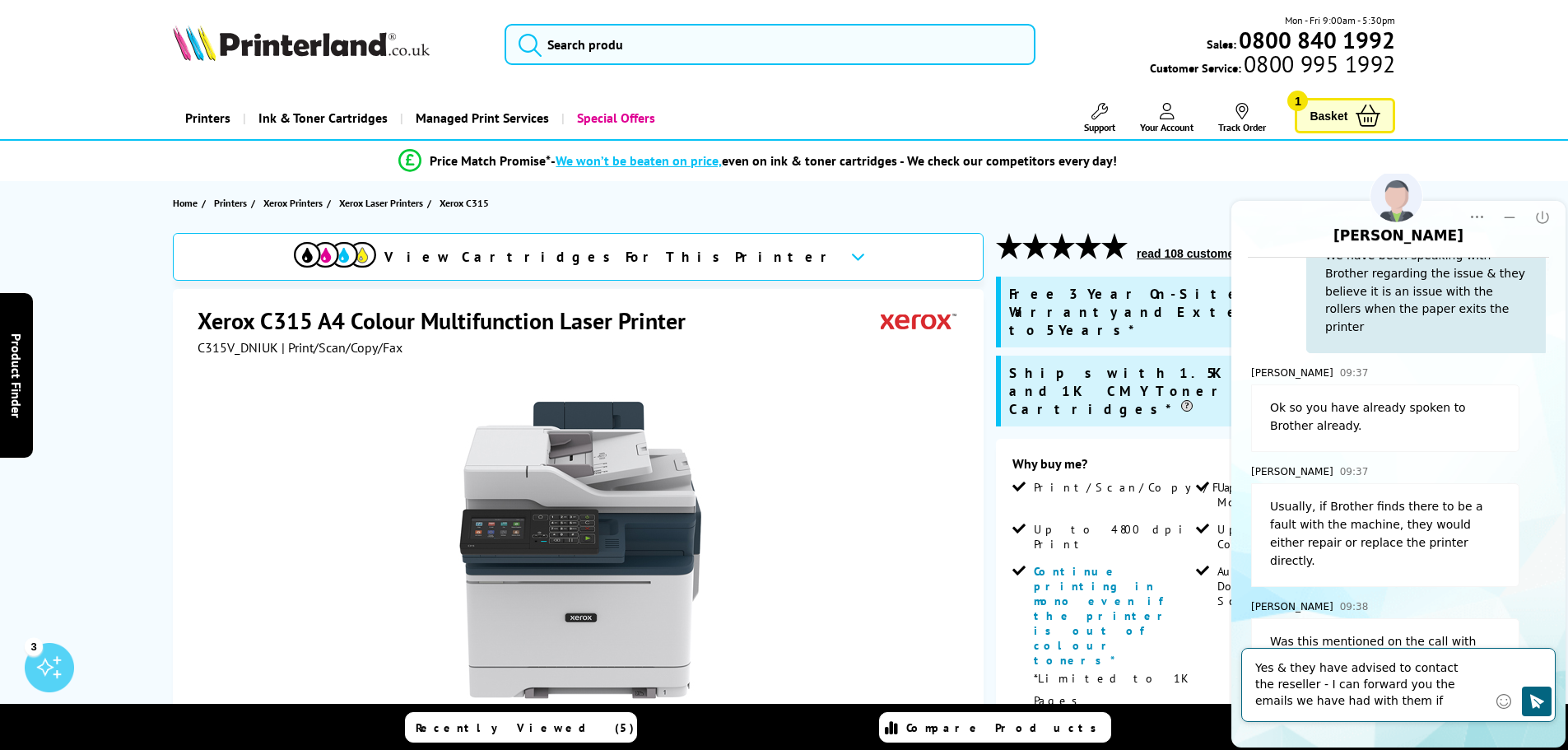
type textarea "Yes & they have advised to contact the reseller - I can forward you the emails …"
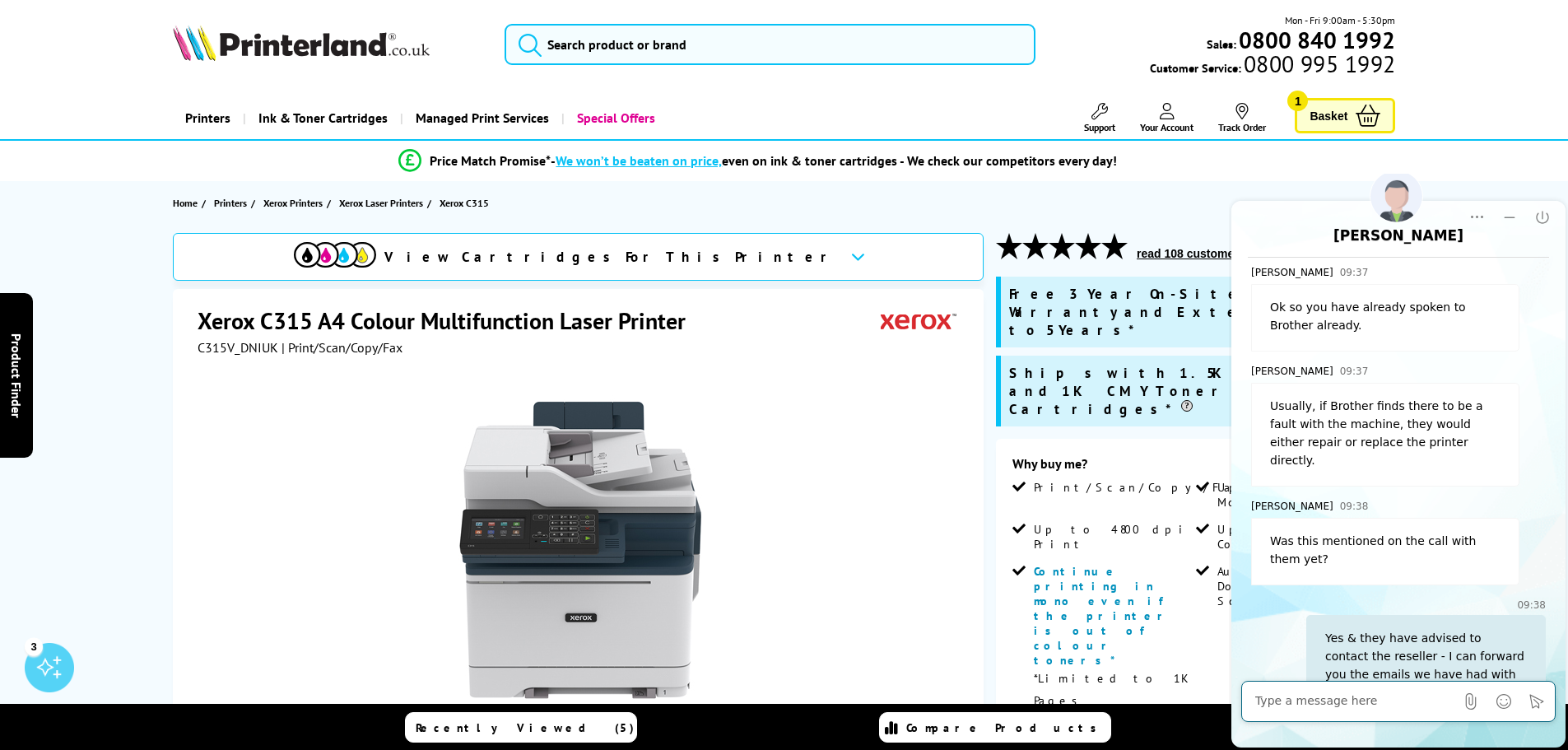
scroll to position [1197, 0]
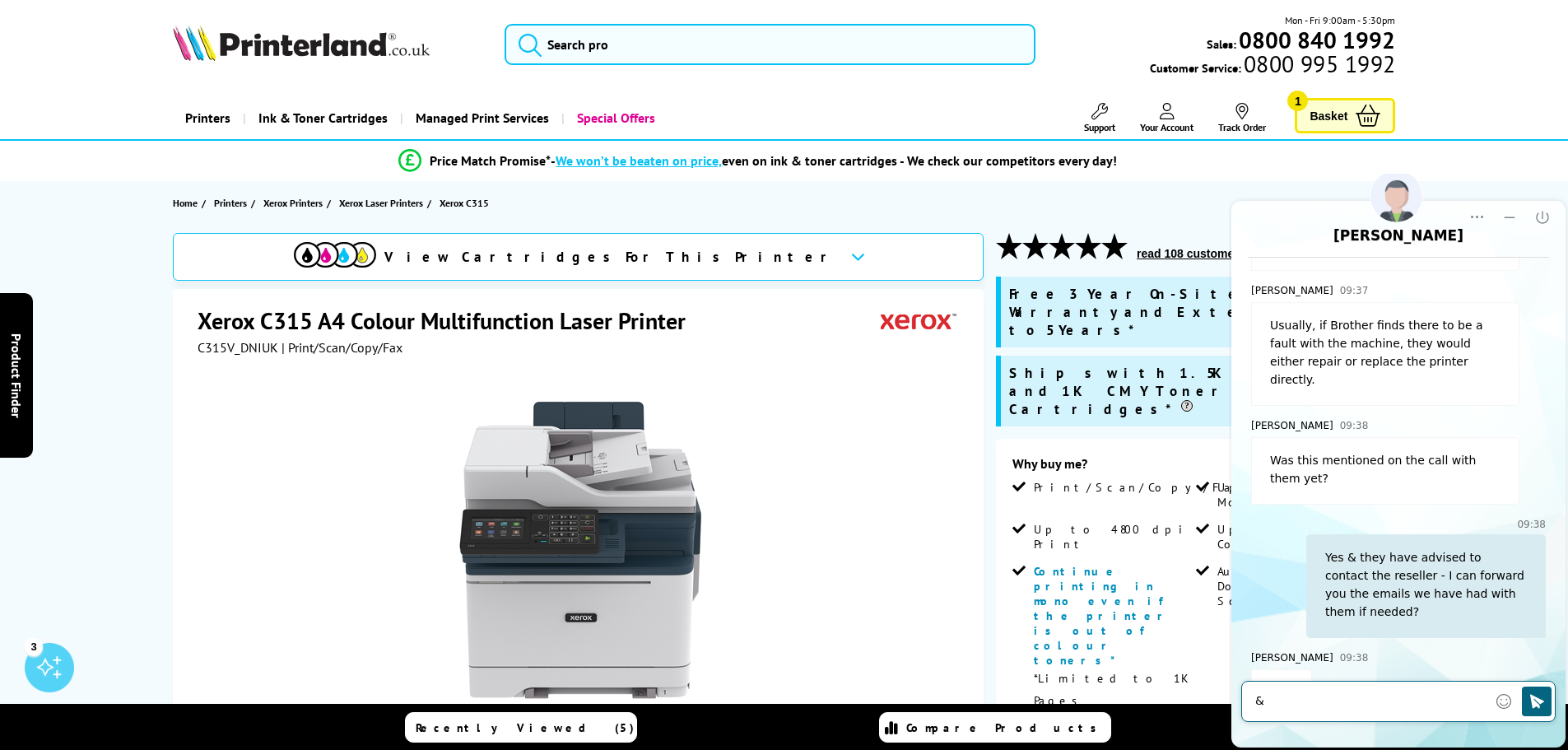
type textarea "&"
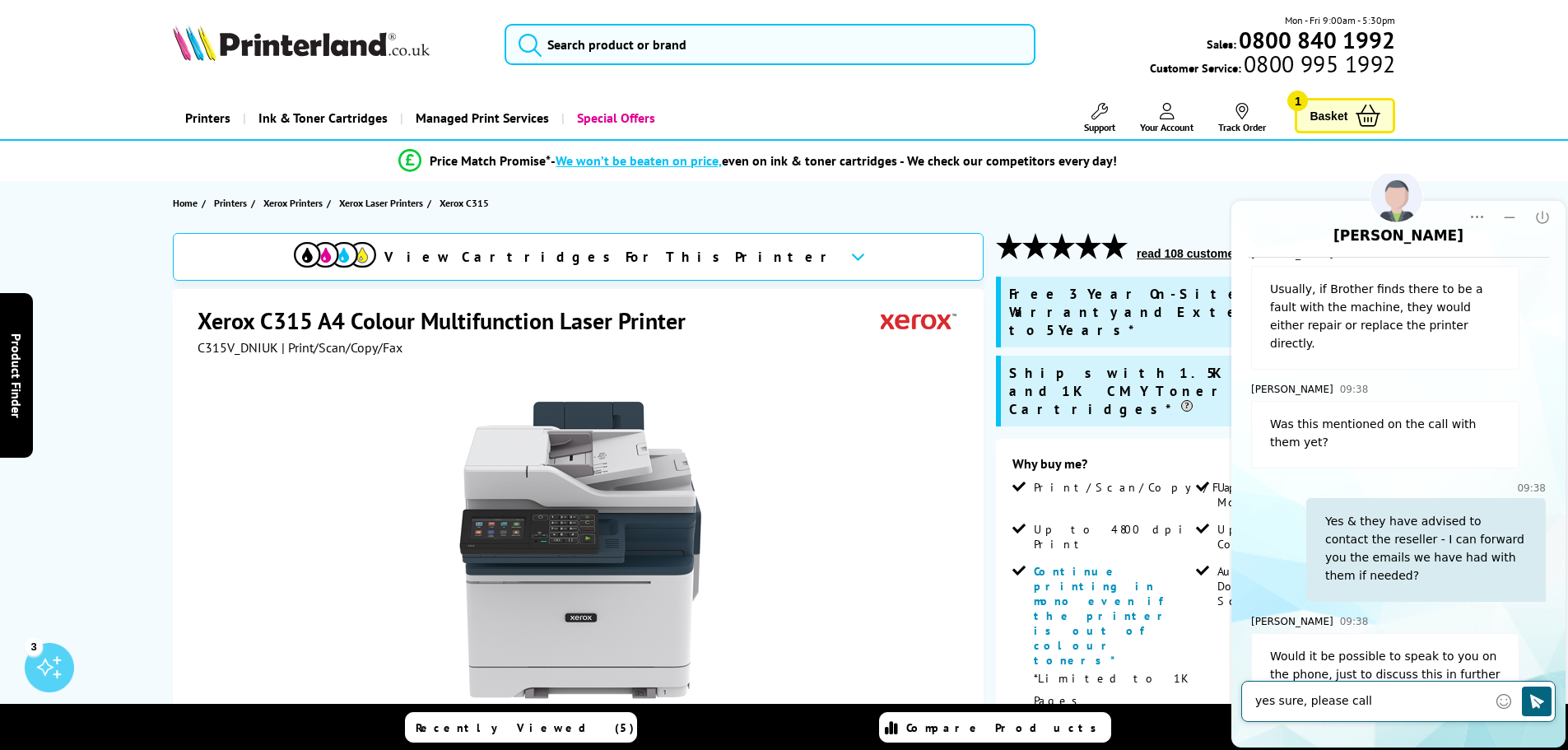
type textarea "yes sure, please call 01904 424 700 option 2"
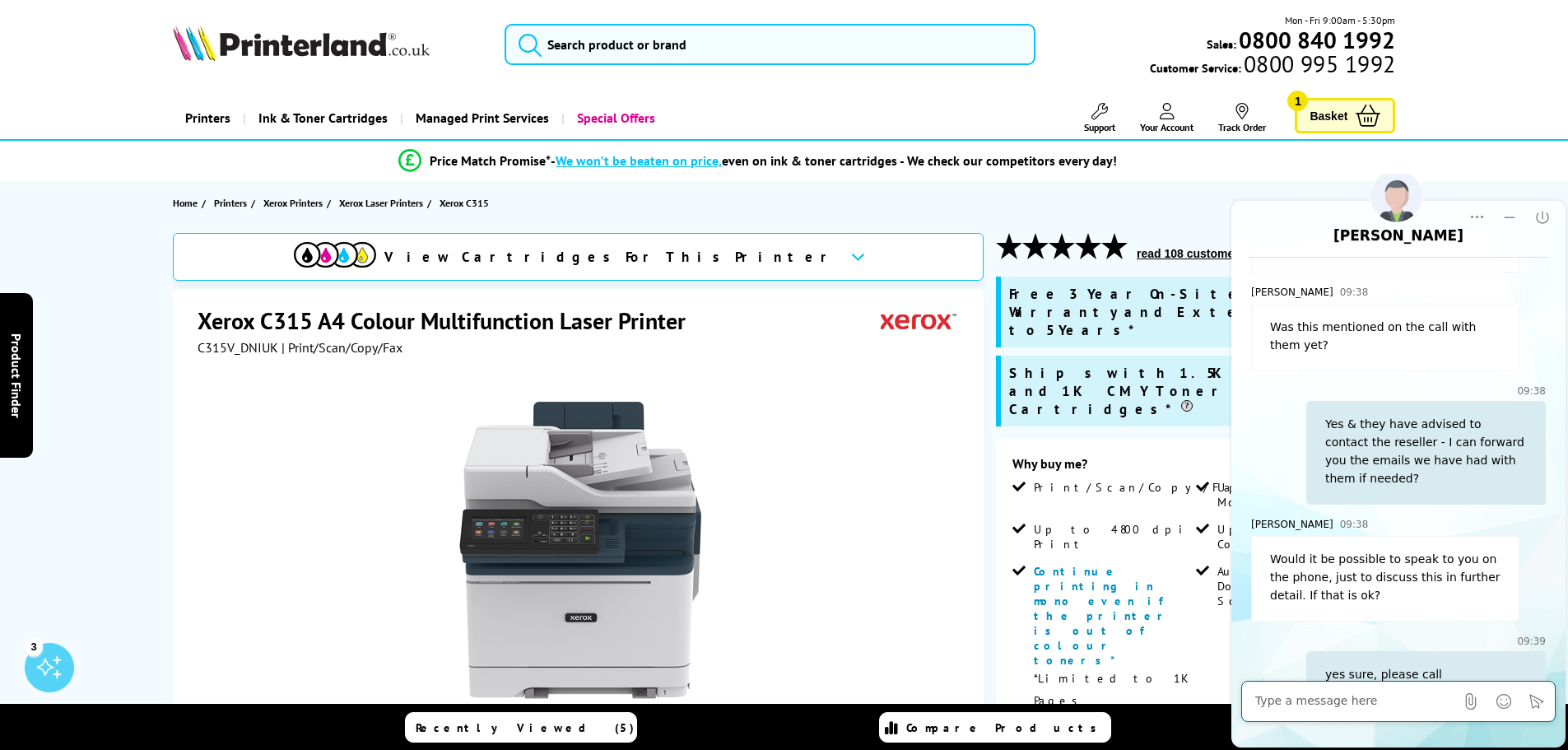
scroll to position [1411, 0]
